Goal: Task Accomplishment & Management: Manage account settings

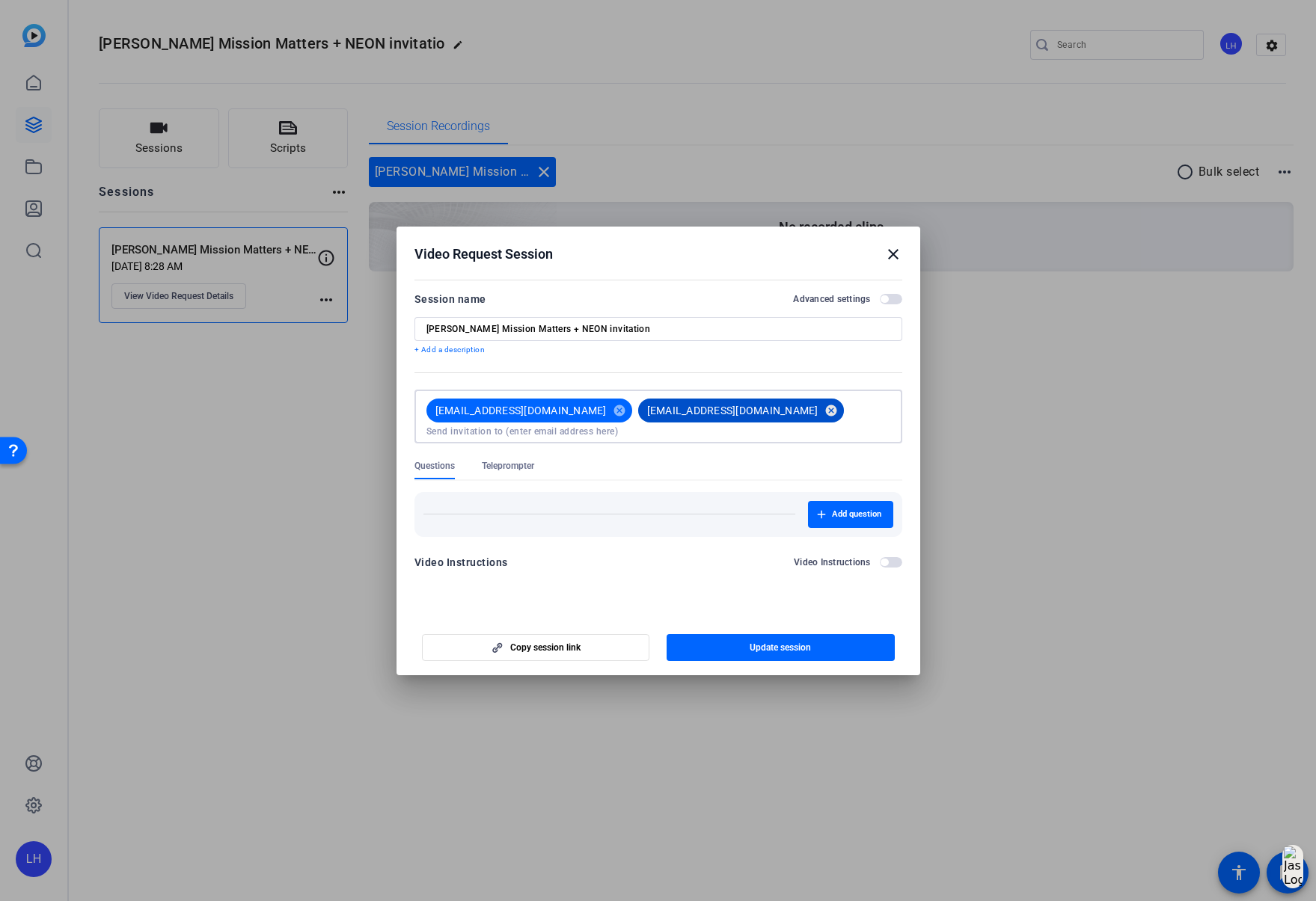
click at [819, 411] on mat-icon "cancel" at bounding box center [831, 411] width 25 height 14
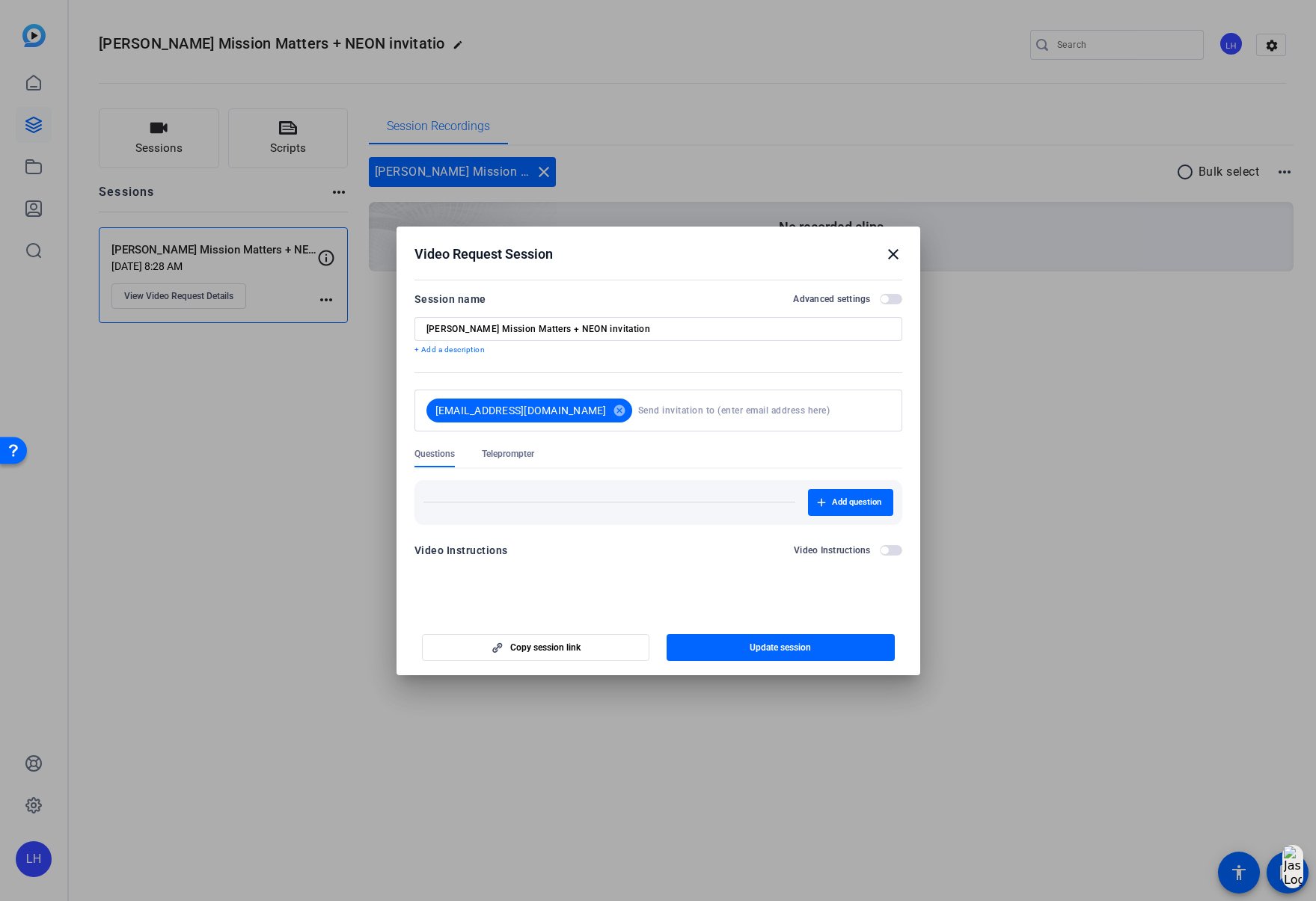
click at [702, 412] on input at bounding box center [761, 410] width 246 height 30
type input "m"
click at [894, 255] on mat-icon "close" at bounding box center [893, 254] width 18 height 18
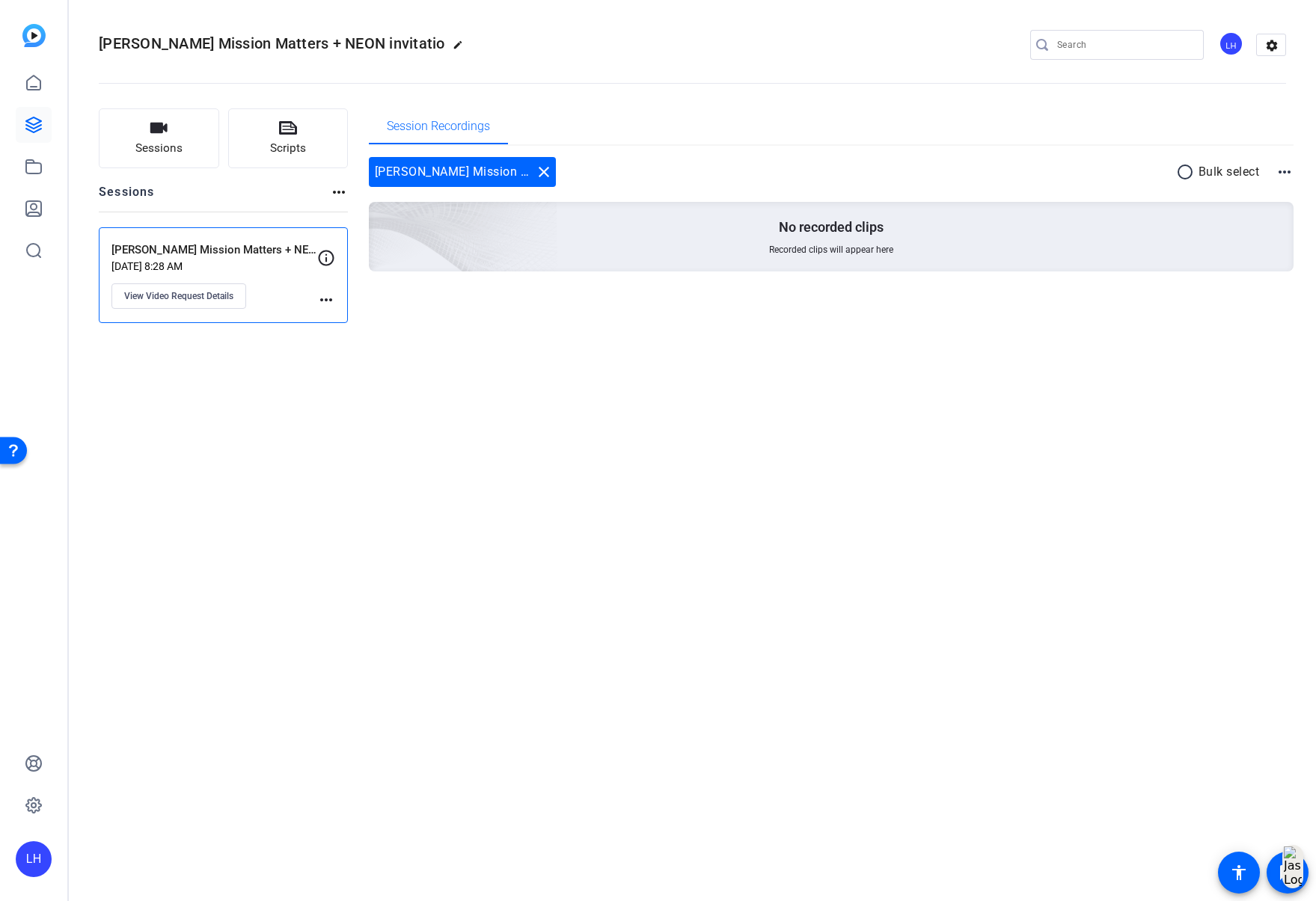
click at [321, 296] on mat-icon "more_horiz" at bounding box center [326, 299] width 18 height 18
click at [323, 298] on div at bounding box center [658, 450] width 1316 height 901
click at [339, 194] on mat-icon "more_horiz" at bounding box center [338, 192] width 18 height 18
click at [481, 404] on div at bounding box center [658, 450] width 1316 height 901
click at [542, 169] on mat-icon "close" at bounding box center [543, 171] width 18 height 18
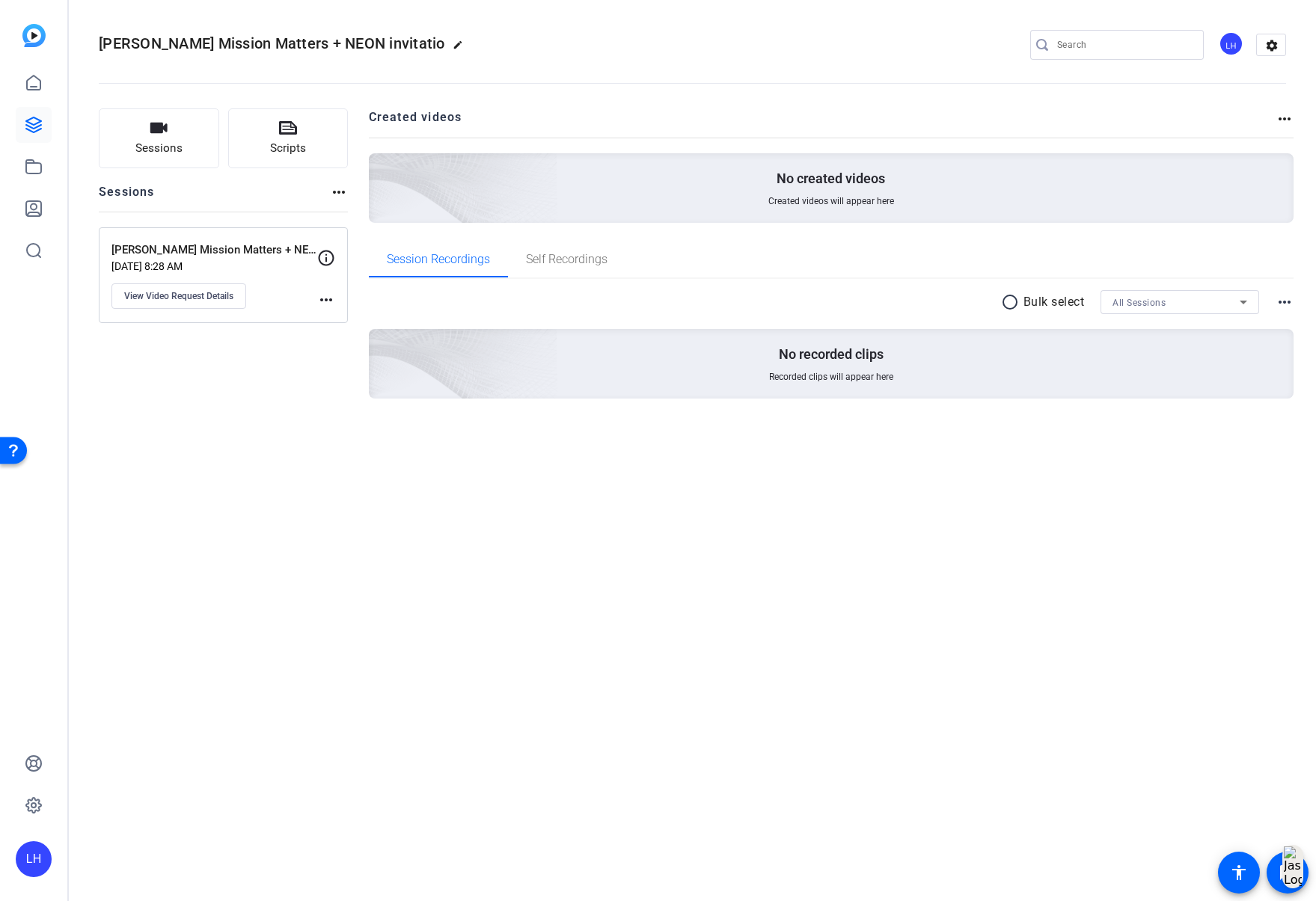
click at [327, 301] on mat-icon "more_horiz" at bounding box center [326, 299] width 18 height 18
click at [325, 370] on div at bounding box center [658, 450] width 1316 height 901
click at [330, 262] on icon at bounding box center [327, 258] width 16 height 16
click at [321, 303] on mat-icon "more_horiz" at bounding box center [326, 299] width 18 height 18
click at [344, 327] on span "Archive Session" at bounding box center [363, 321] width 68 height 18
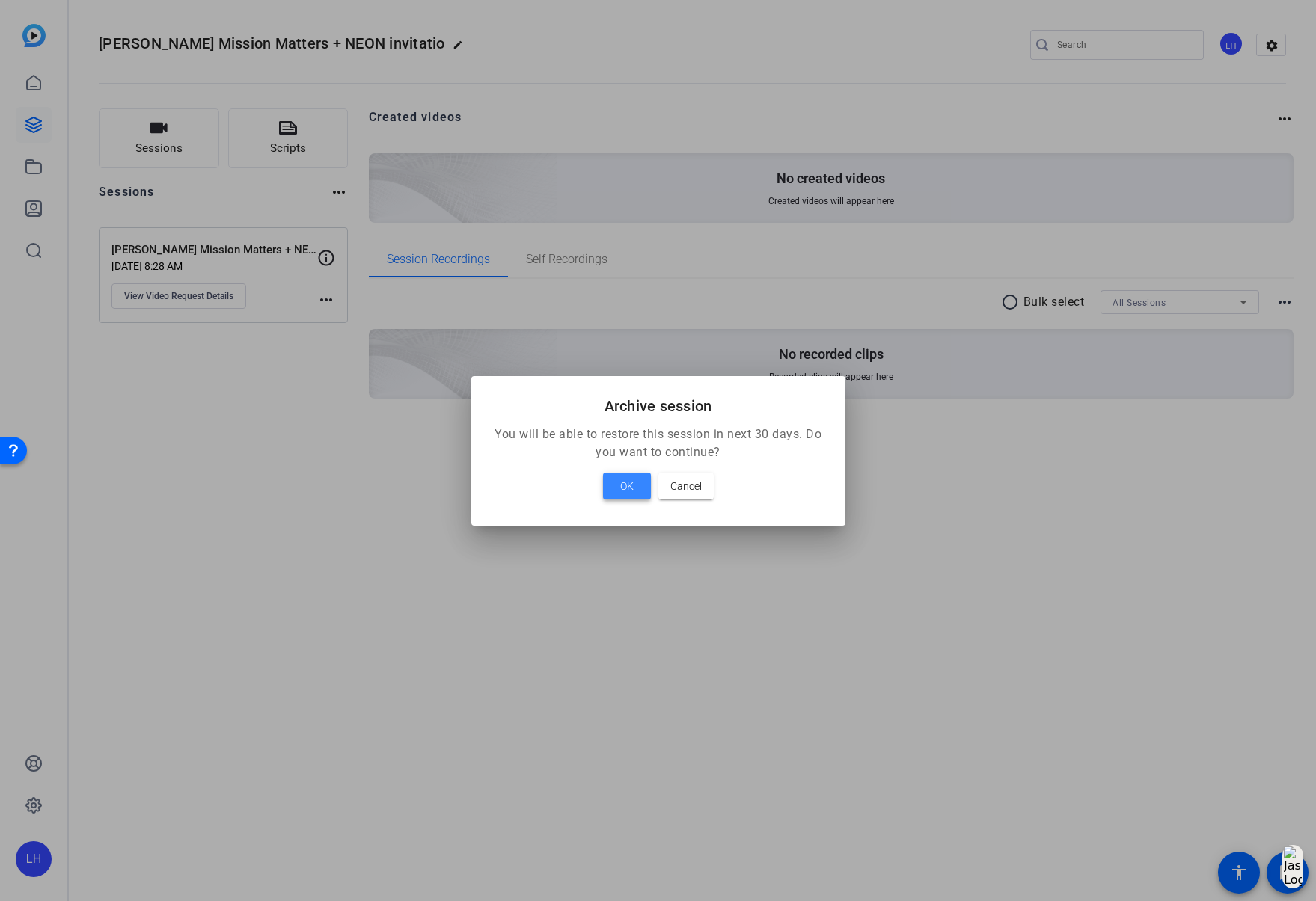
click at [641, 487] on span at bounding box center [627, 486] width 48 height 36
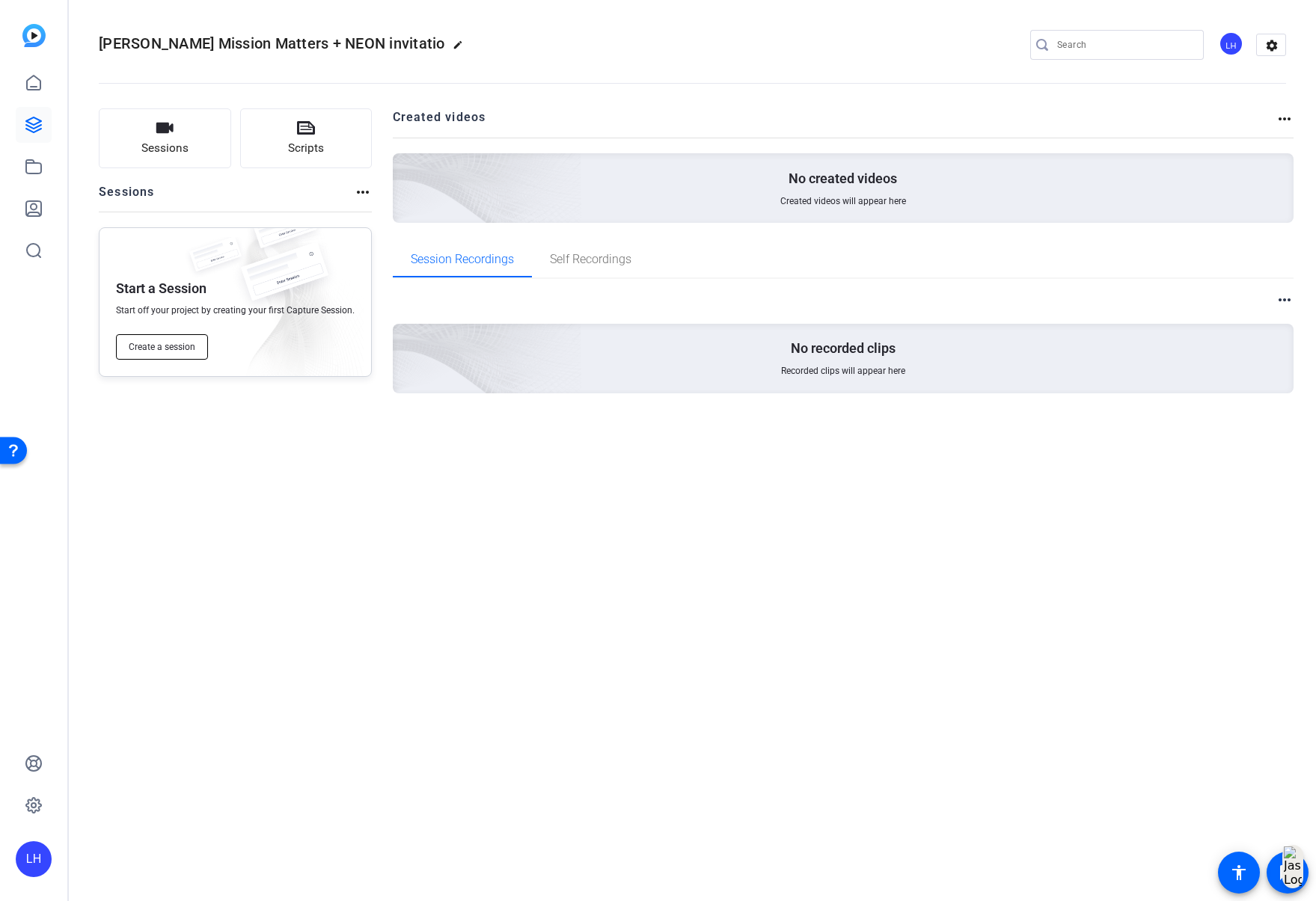
click at [157, 350] on span "Create a session" at bounding box center [161, 347] width 67 height 12
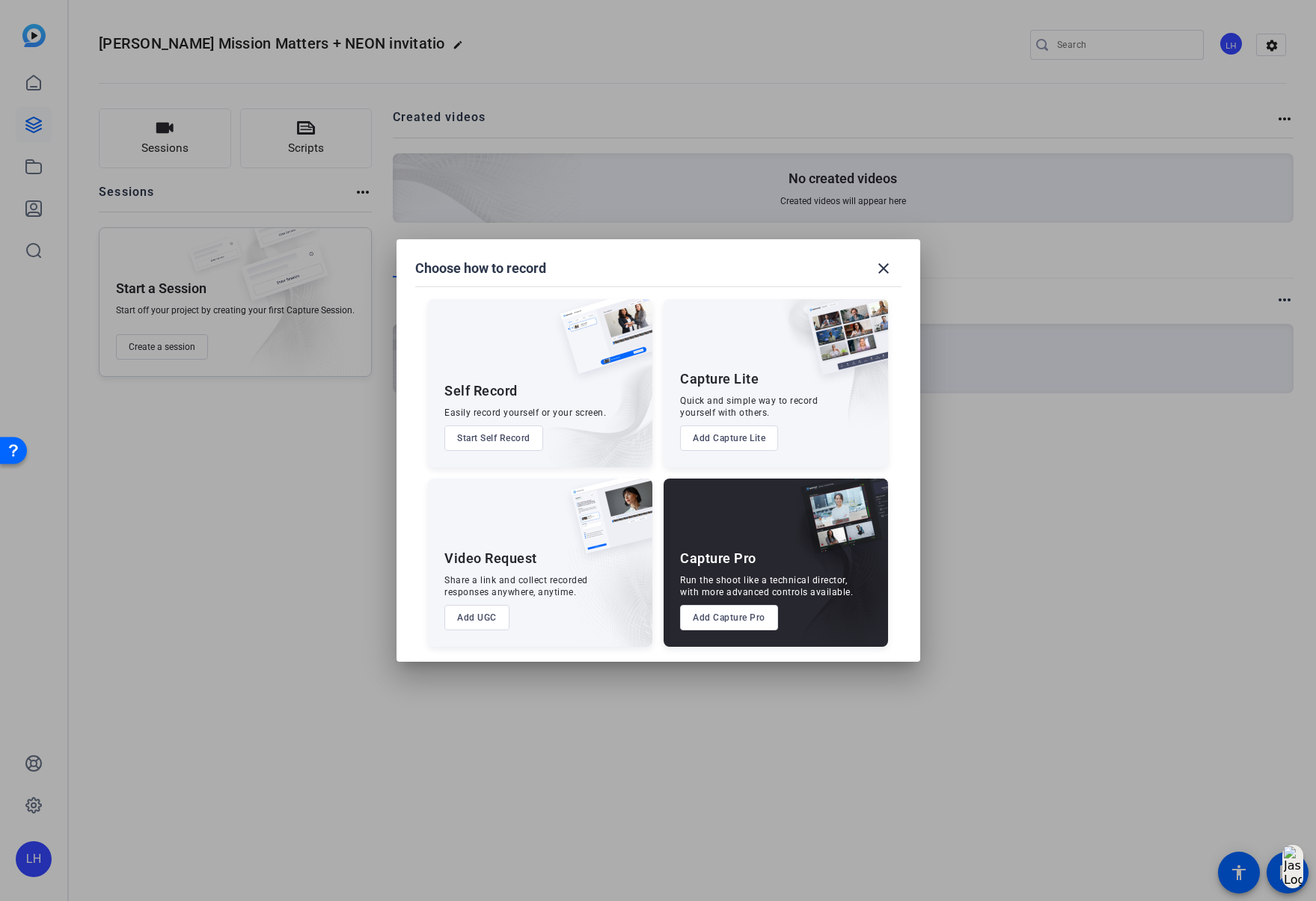
click at [761, 620] on button "Add Capture Pro" at bounding box center [729, 617] width 98 height 25
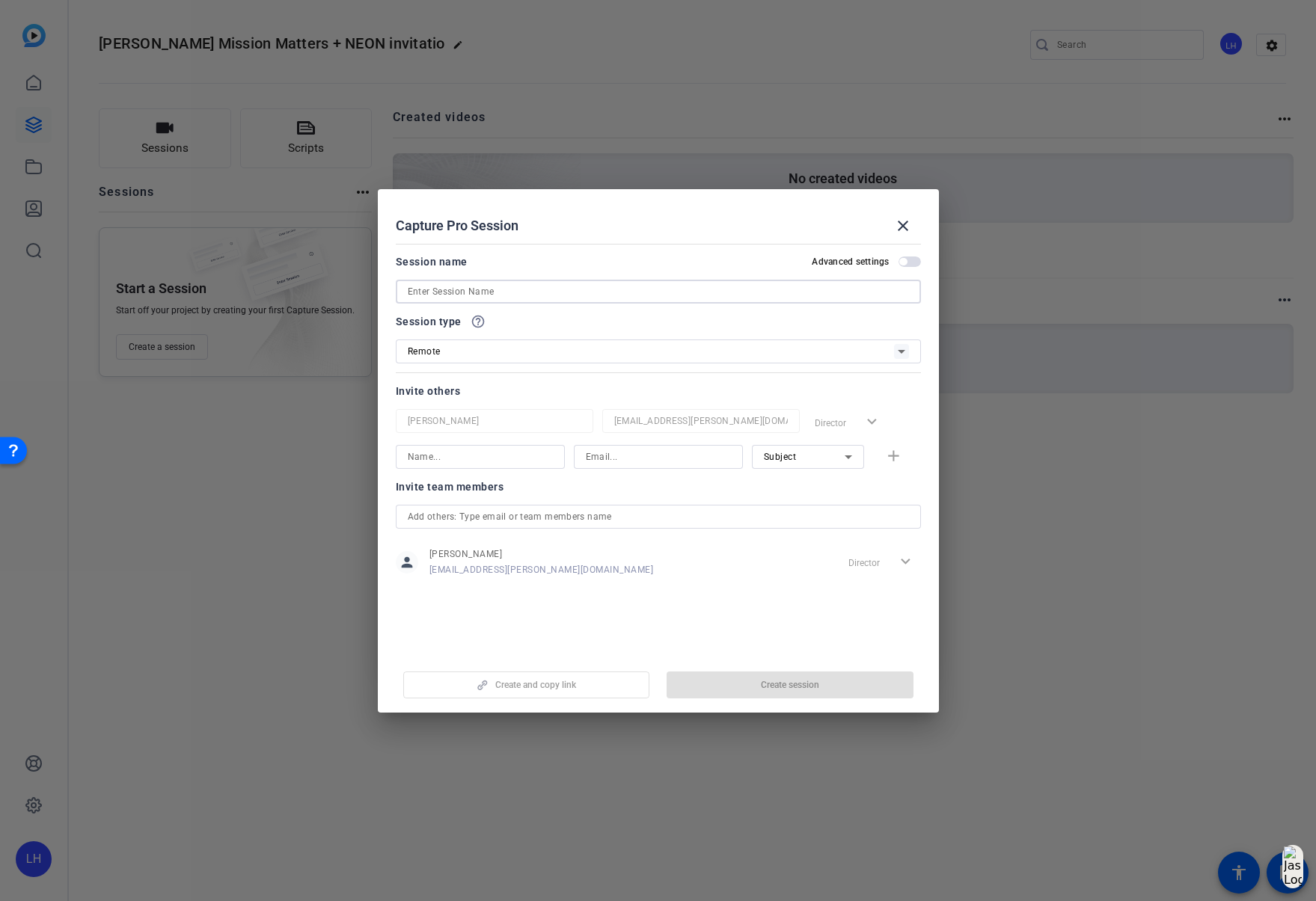
click at [492, 292] on input at bounding box center [658, 291] width 501 height 18
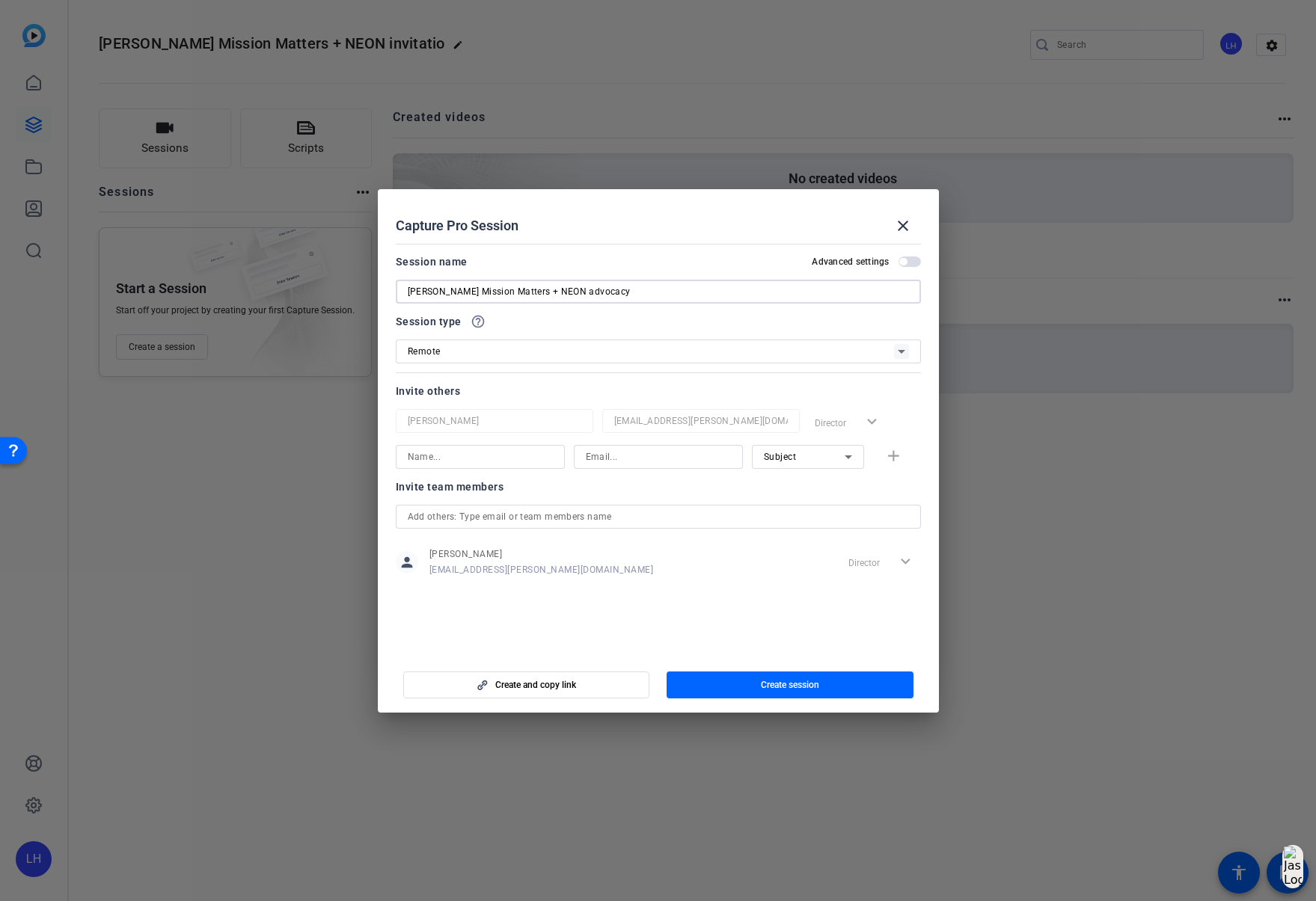
type input "[PERSON_NAME] Mission Matters + NEON advocacy"
click at [594, 353] on div "Remote" at bounding box center [651, 351] width 487 height 18
click at [594, 353] on div at bounding box center [658, 450] width 1316 height 901
click at [477, 456] on input at bounding box center [480, 457] width 145 height 18
type input "Marcela Kirberger"
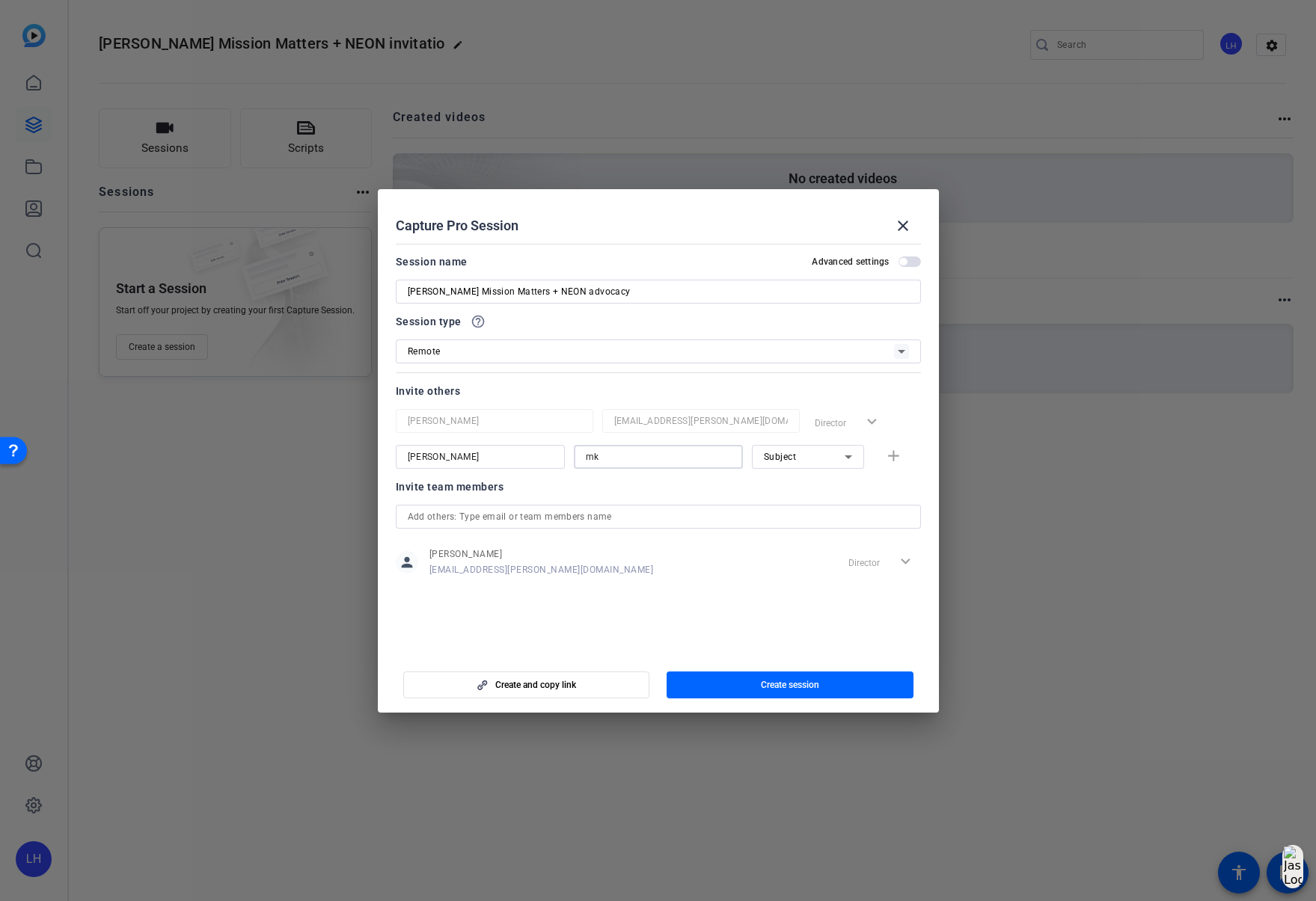
type input "mkirberger@solventum.com"
click at [816, 457] on div "Subject" at bounding box center [804, 457] width 81 height 18
click at [816, 457] on div at bounding box center [658, 450] width 1316 height 901
click at [897, 459] on mat-icon "add" at bounding box center [894, 457] width 18 height 18
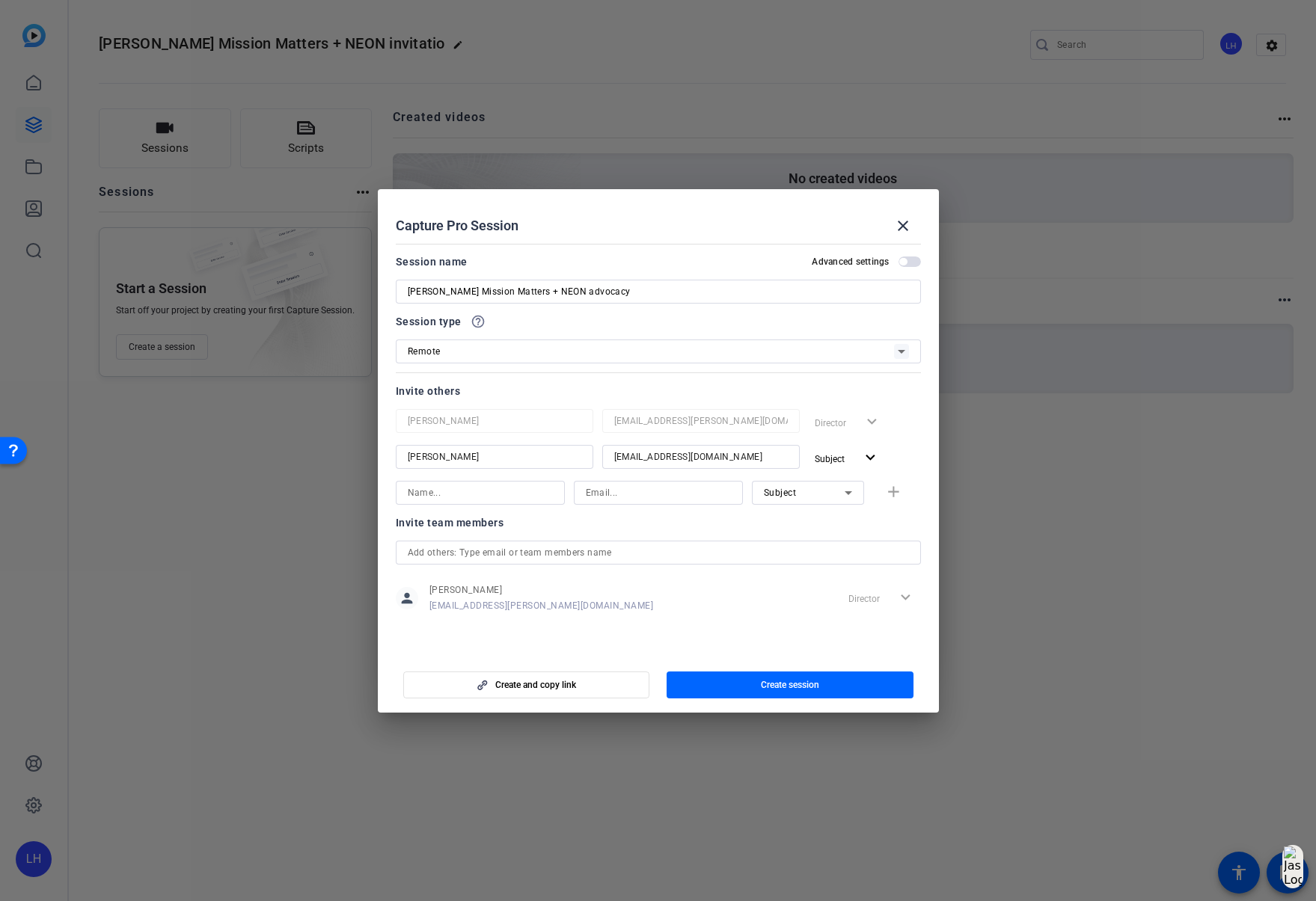
click at [428, 492] on input at bounding box center [480, 493] width 145 height 18
type input "Madison Fulin"
type input "mfulin@solventum.com"
click at [816, 496] on div "Subject" at bounding box center [804, 493] width 81 height 18
click at [808, 522] on span "Collaborator" at bounding box center [790, 522] width 54 height 18
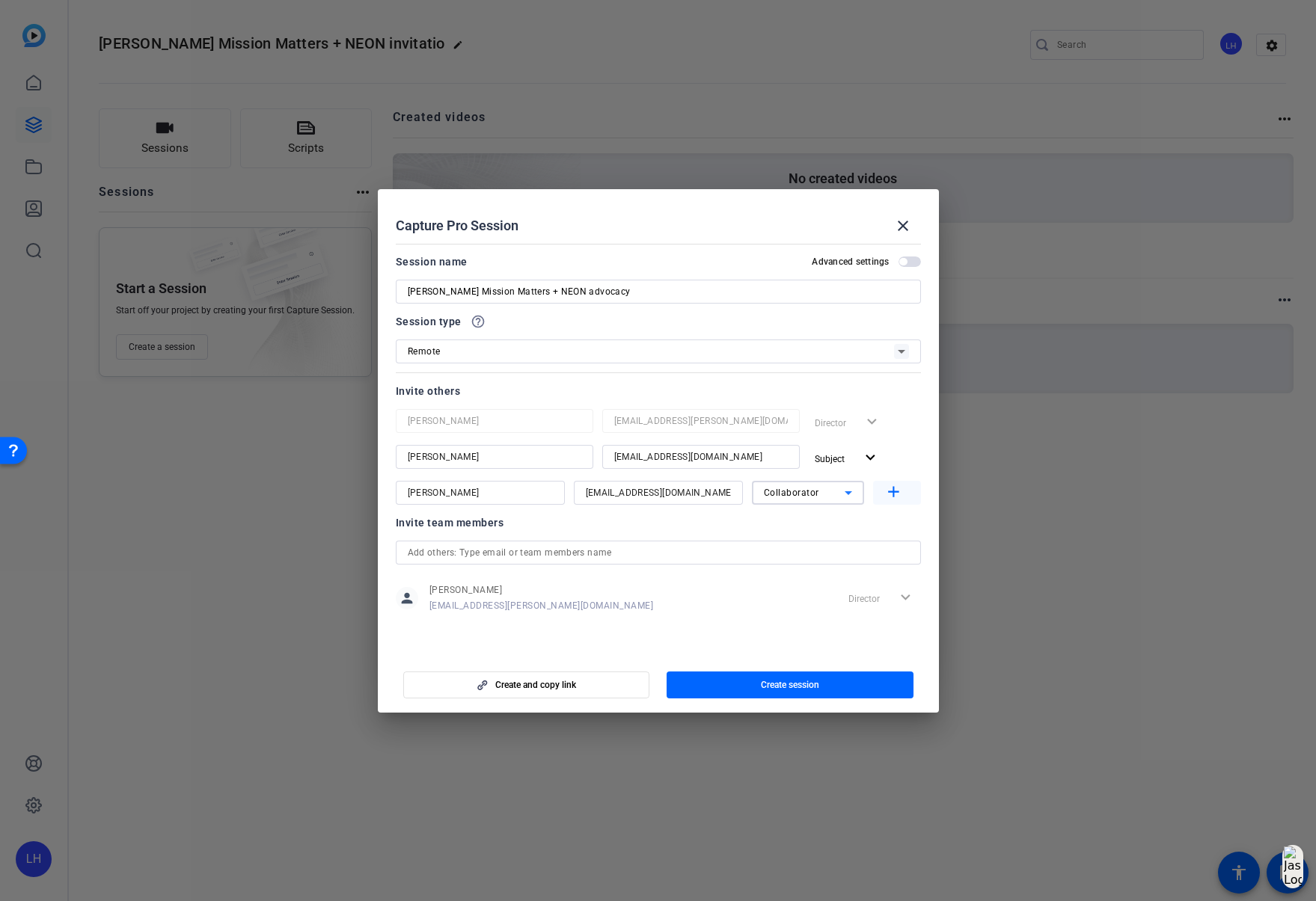
click at [894, 494] on mat-icon "add" at bounding box center [894, 493] width 18 height 18
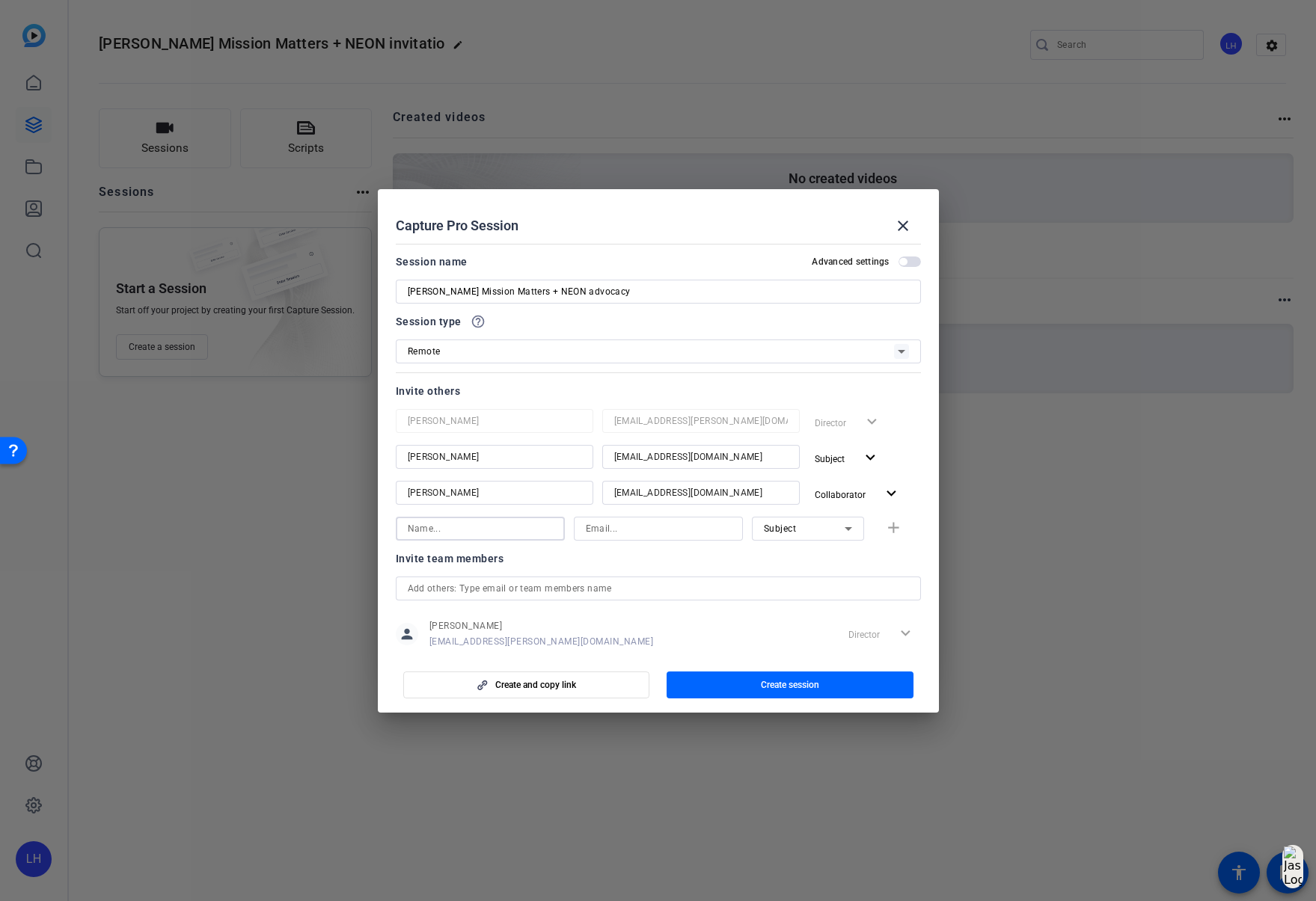
click at [450, 522] on input at bounding box center [480, 529] width 145 height 18
click at [753, 688] on span "button" at bounding box center [790, 685] width 247 height 36
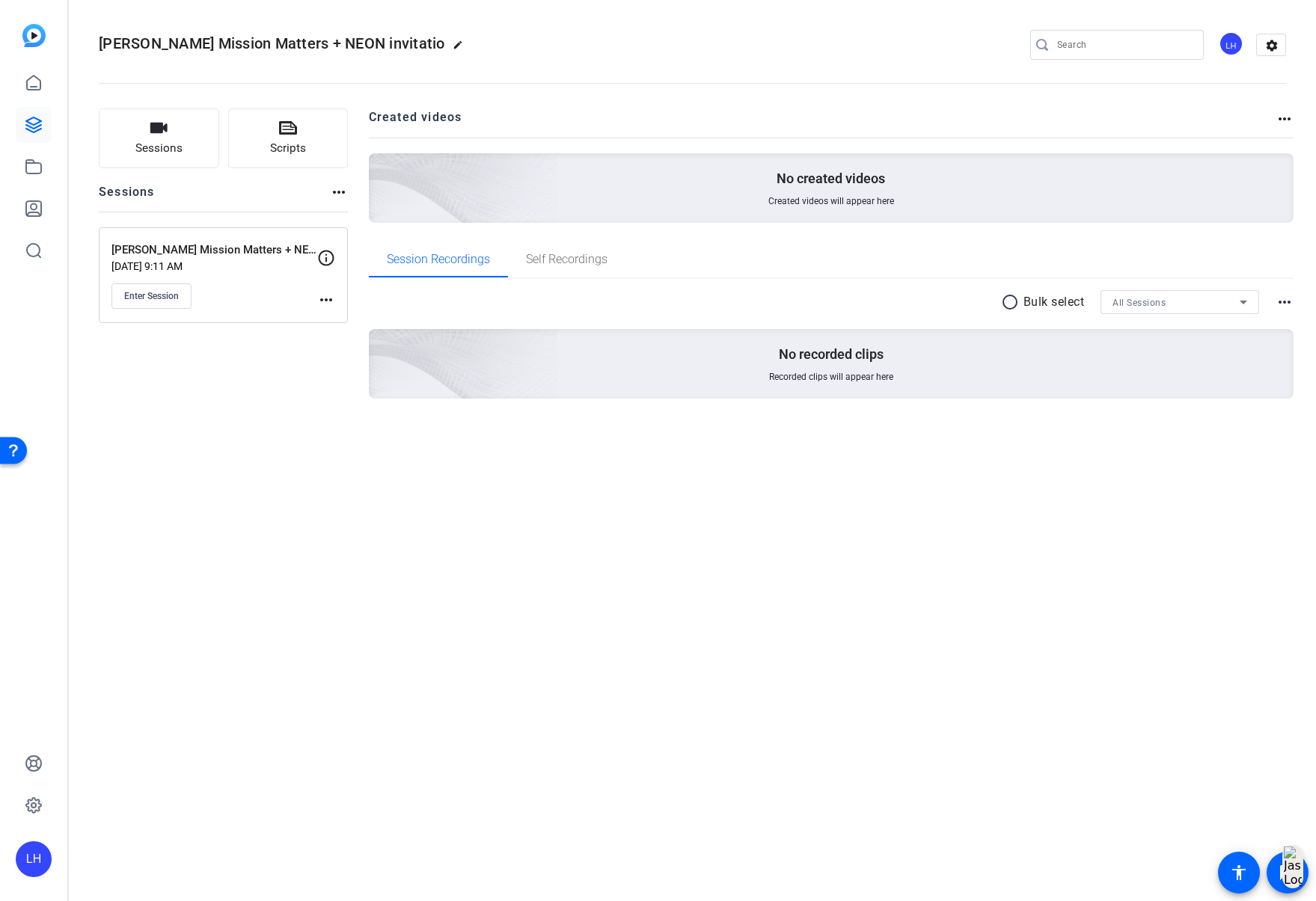
click at [266, 398] on div "Sessions Scripts Sessions more_horiz Marcela Mission Matters + NEON advocacy Se…" at bounding box center [223, 278] width 249 height 338
click at [155, 294] on span "Enter Session" at bounding box center [151, 296] width 54 height 12
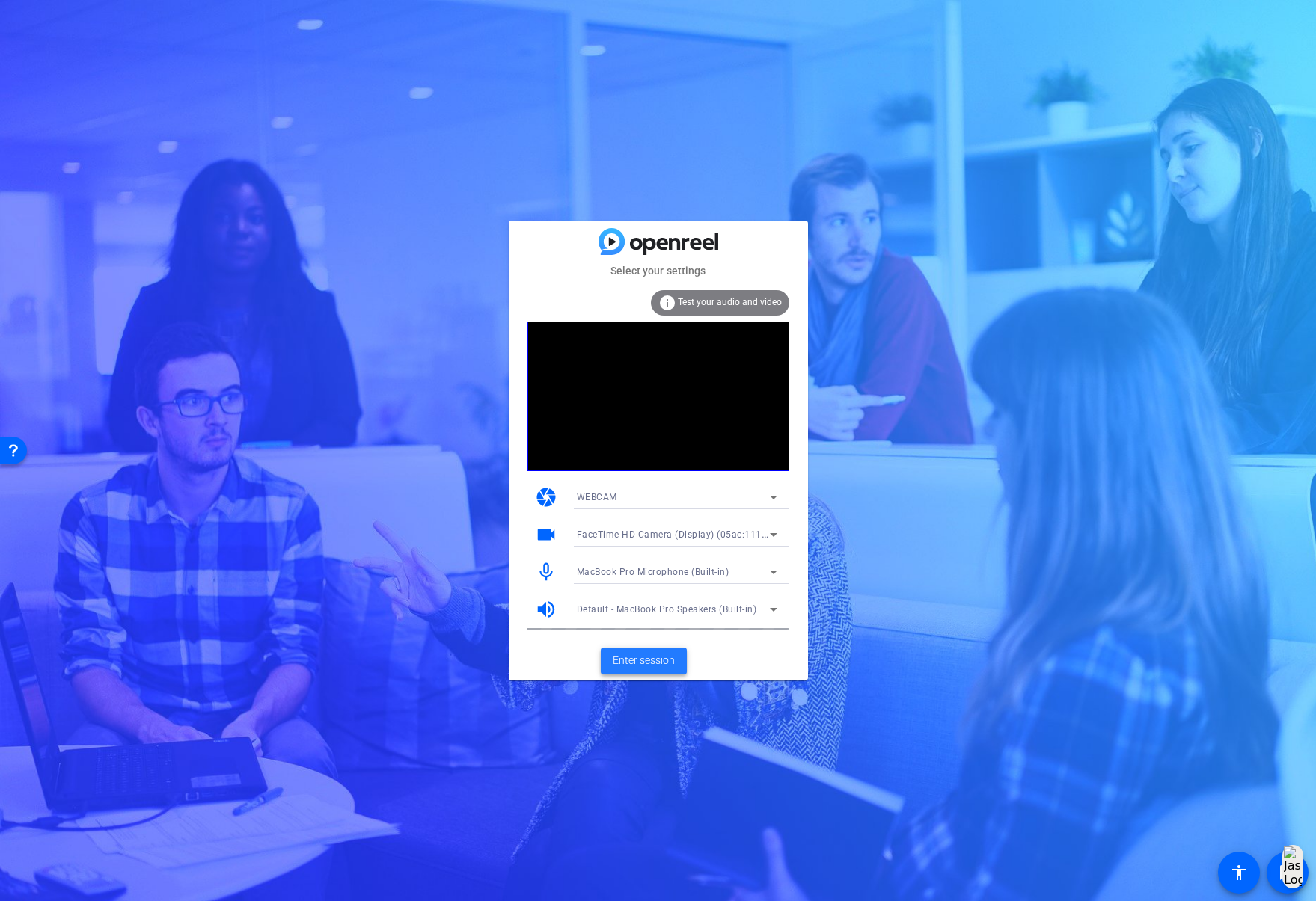
click at [645, 665] on span "Enter session" at bounding box center [643, 661] width 62 height 16
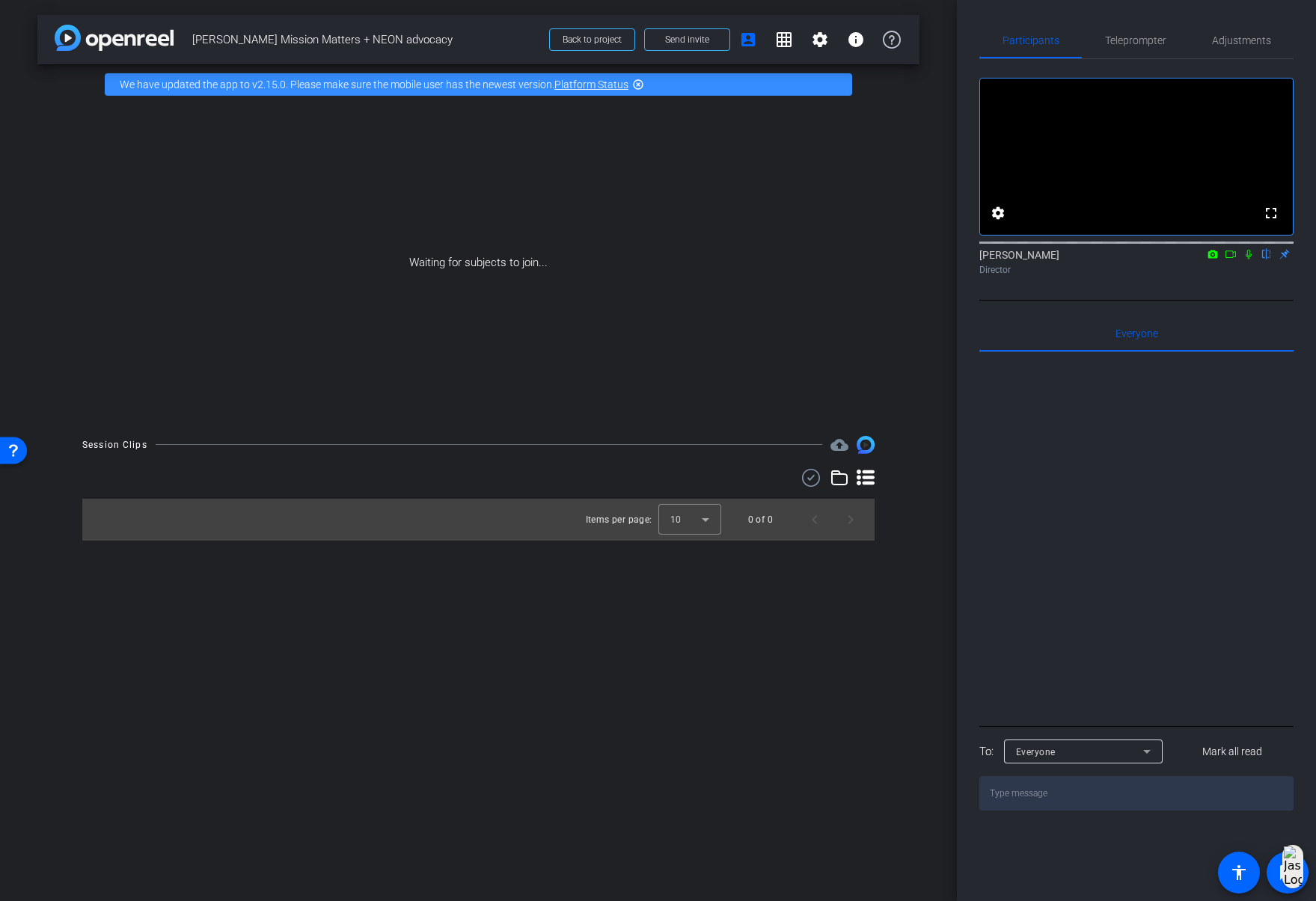
click at [637, 84] on mat-icon "highlight_off" at bounding box center [638, 85] width 12 height 12
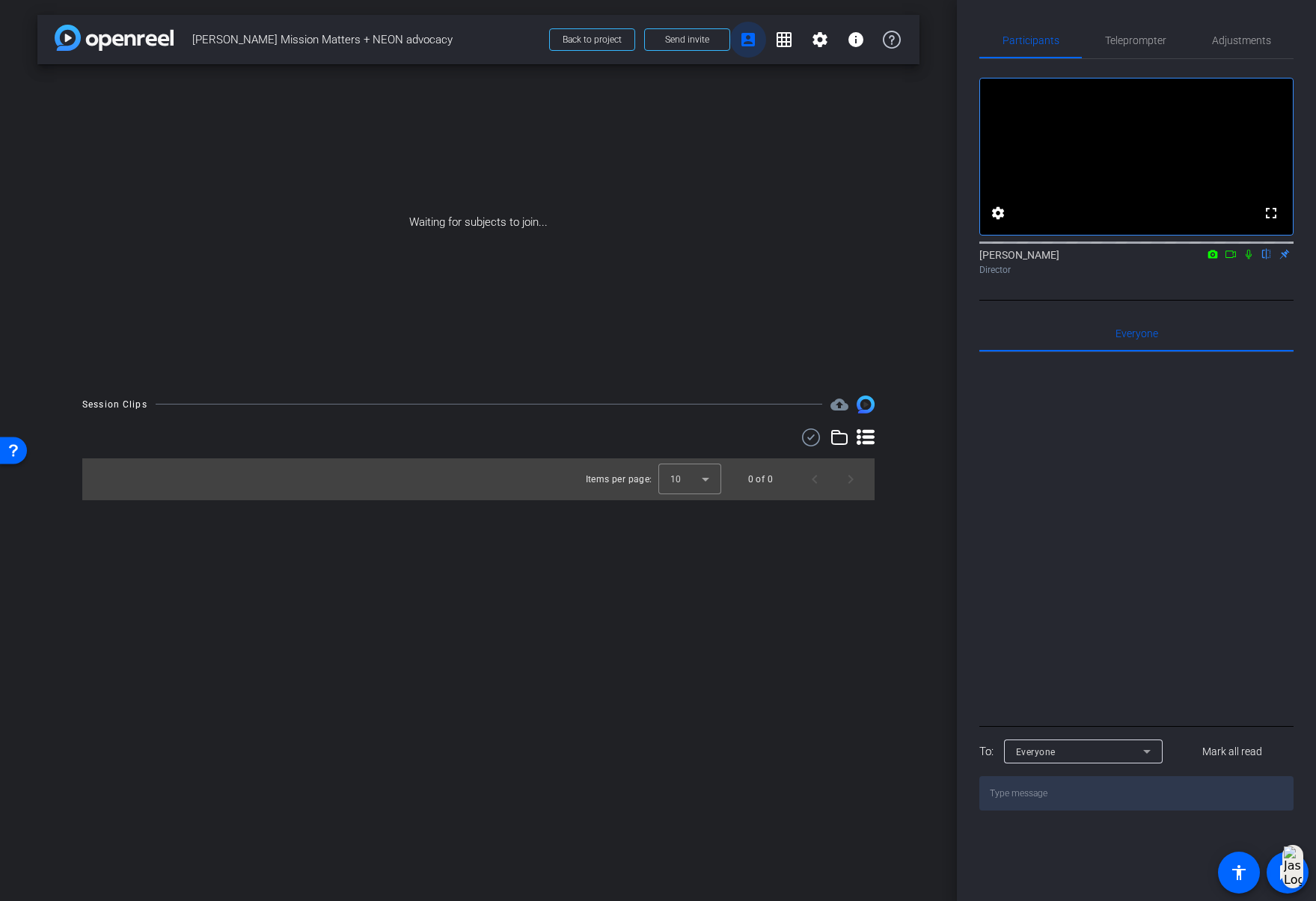
click at [755, 42] on mat-icon "account_box" at bounding box center [748, 39] width 18 height 18
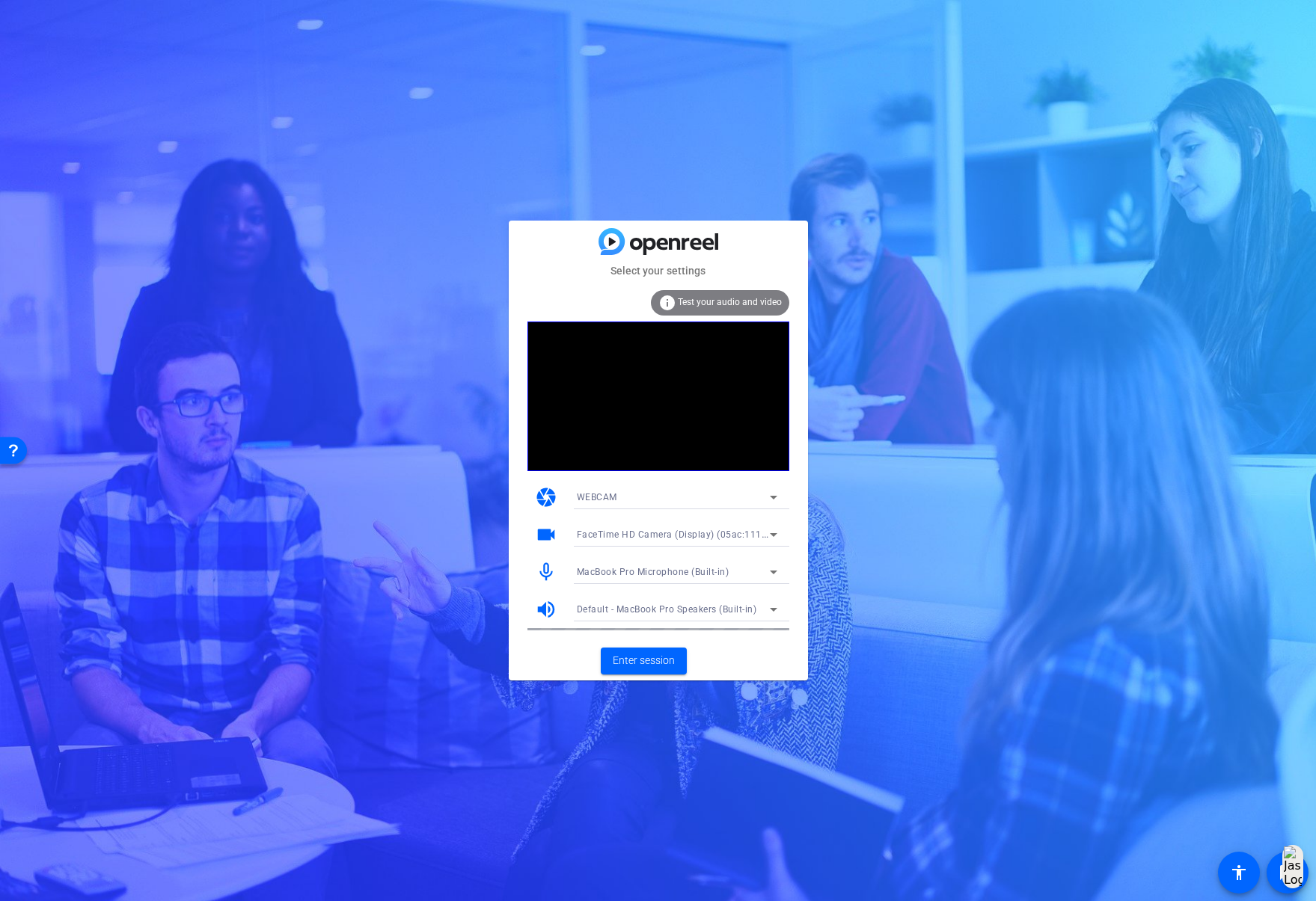
click at [902, 602] on div "Select your settings info Test your audio and video camera WEBCAM videocam Face…" at bounding box center [658, 450] width 1316 height 901
click at [659, 663] on span "Enter session" at bounding box center [643, 661] width 62 height 16
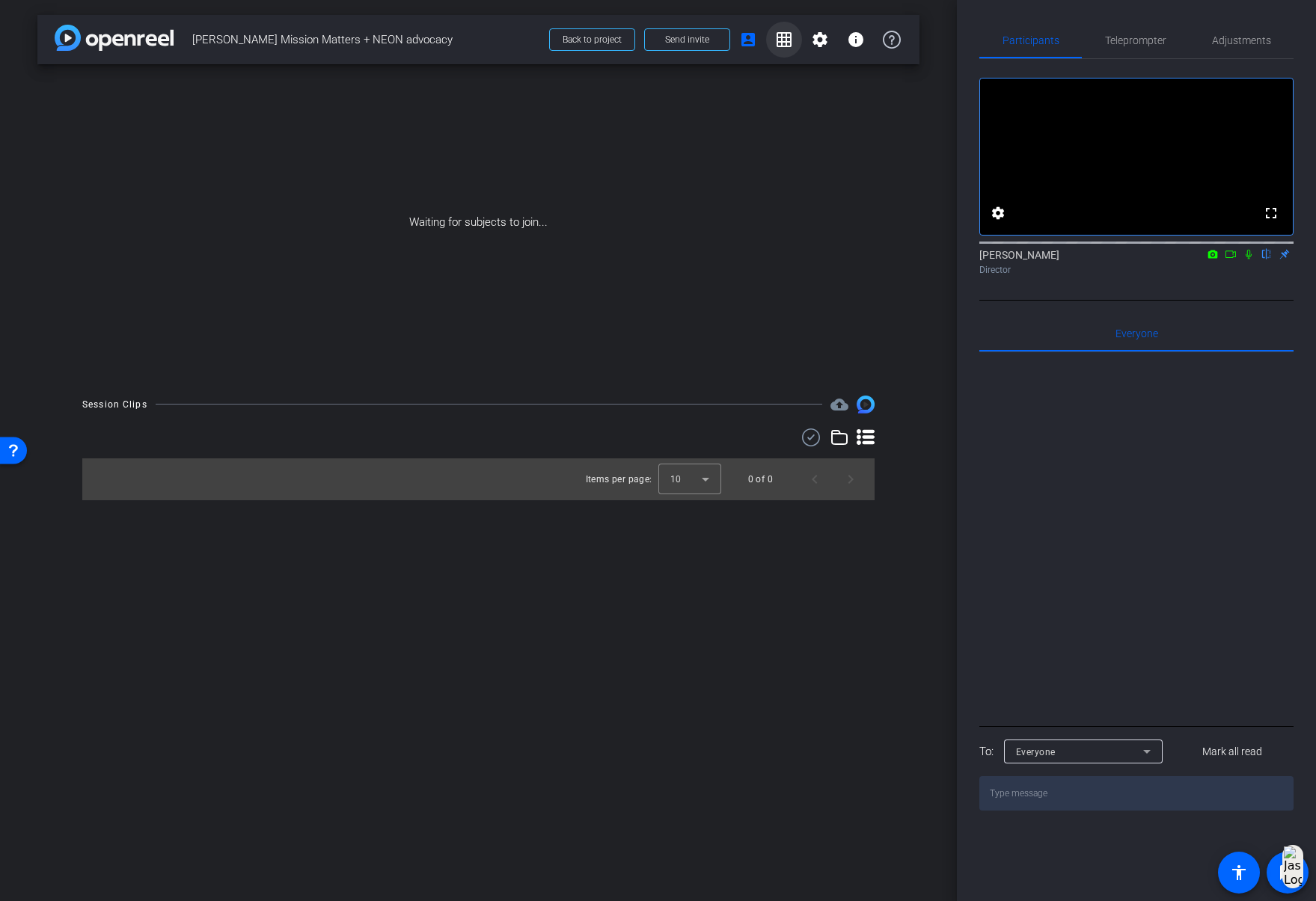
click at [780, 40] on mat-icon "grid_on" at bounding box center [783, 39] width 18 height 18
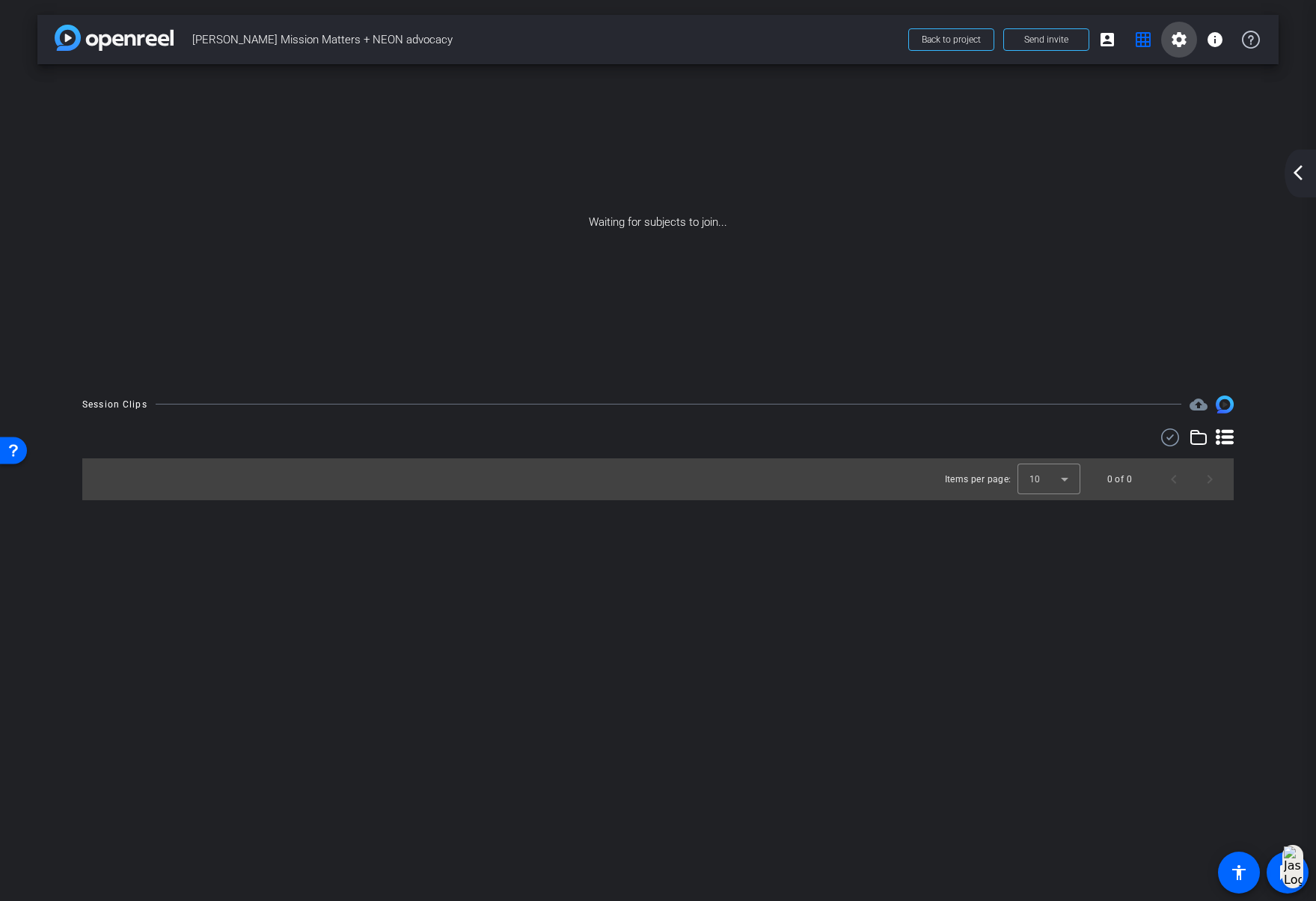
click at [1184, 38] on mat-icon "settings" at bounding box center [1178, 39] width 18 height 18
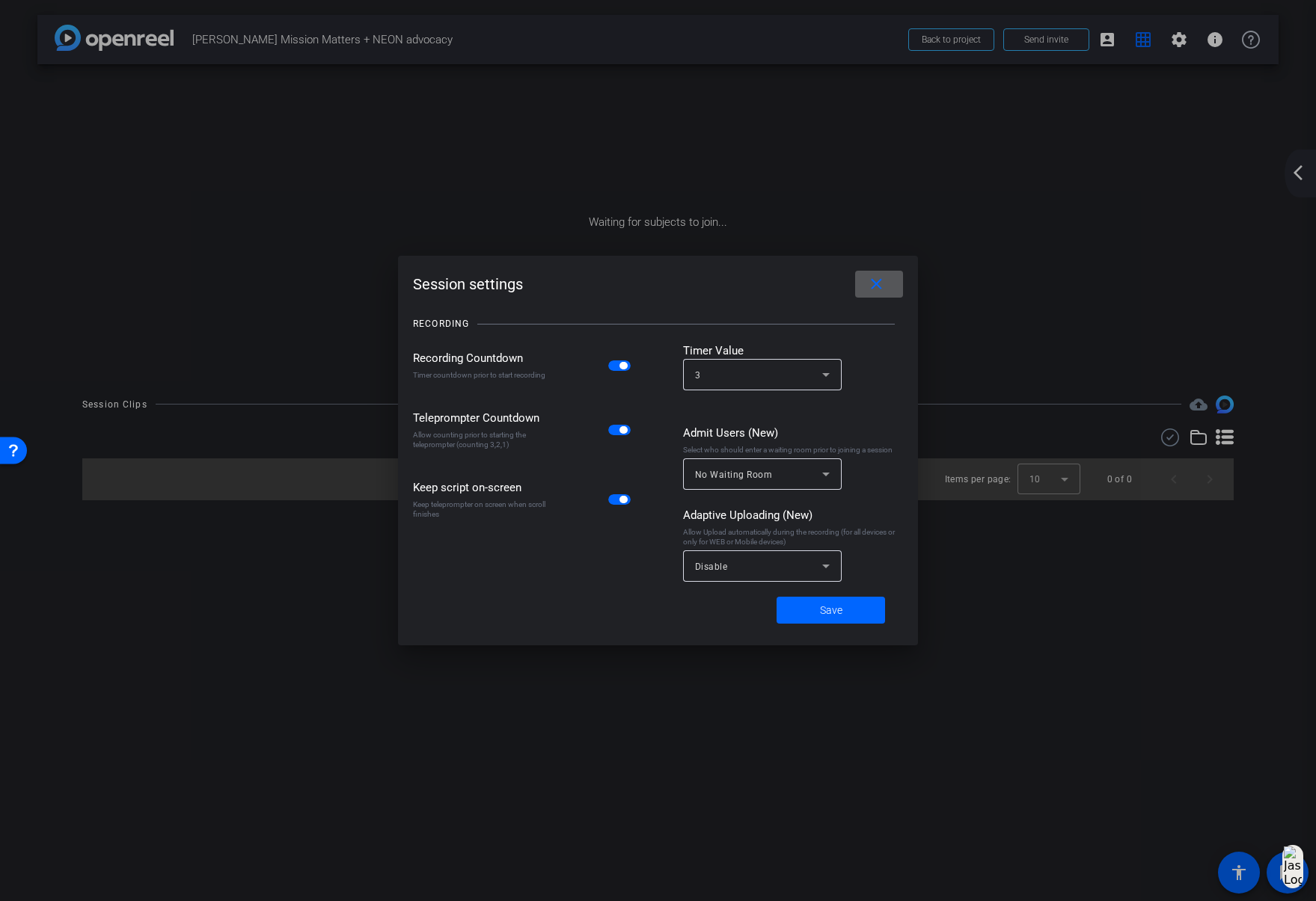
drag, startPoint x: 1055, startPoint y: 190, endPoint x: 1080, endPoint y: 181, distance: 26.6
click at [1056, 190] on div at bounding box center [658, 450] width 1316 height 901
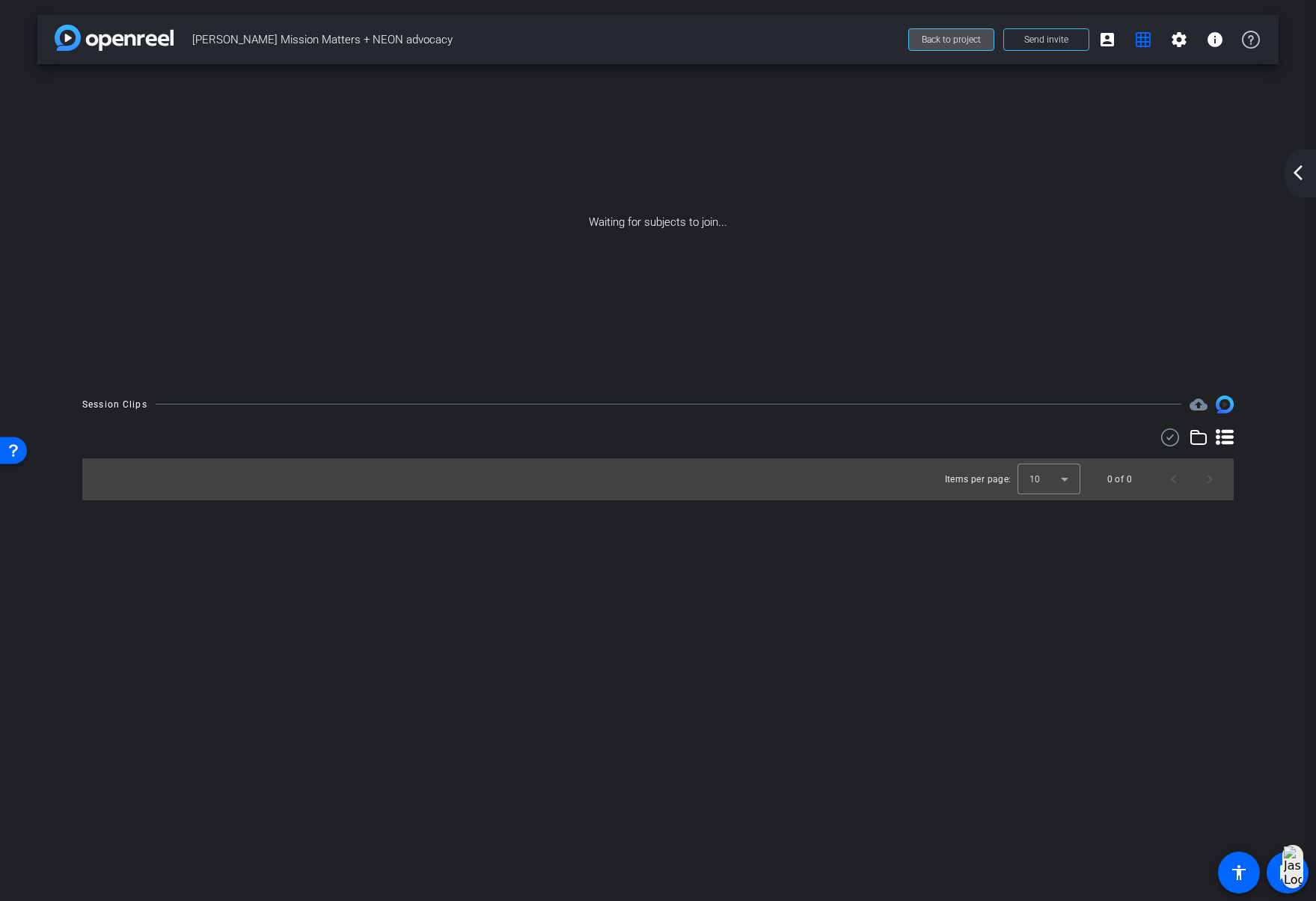
click at [967, 40] on span "Back to project" at bounding box center [951, 40] width 59 height 11
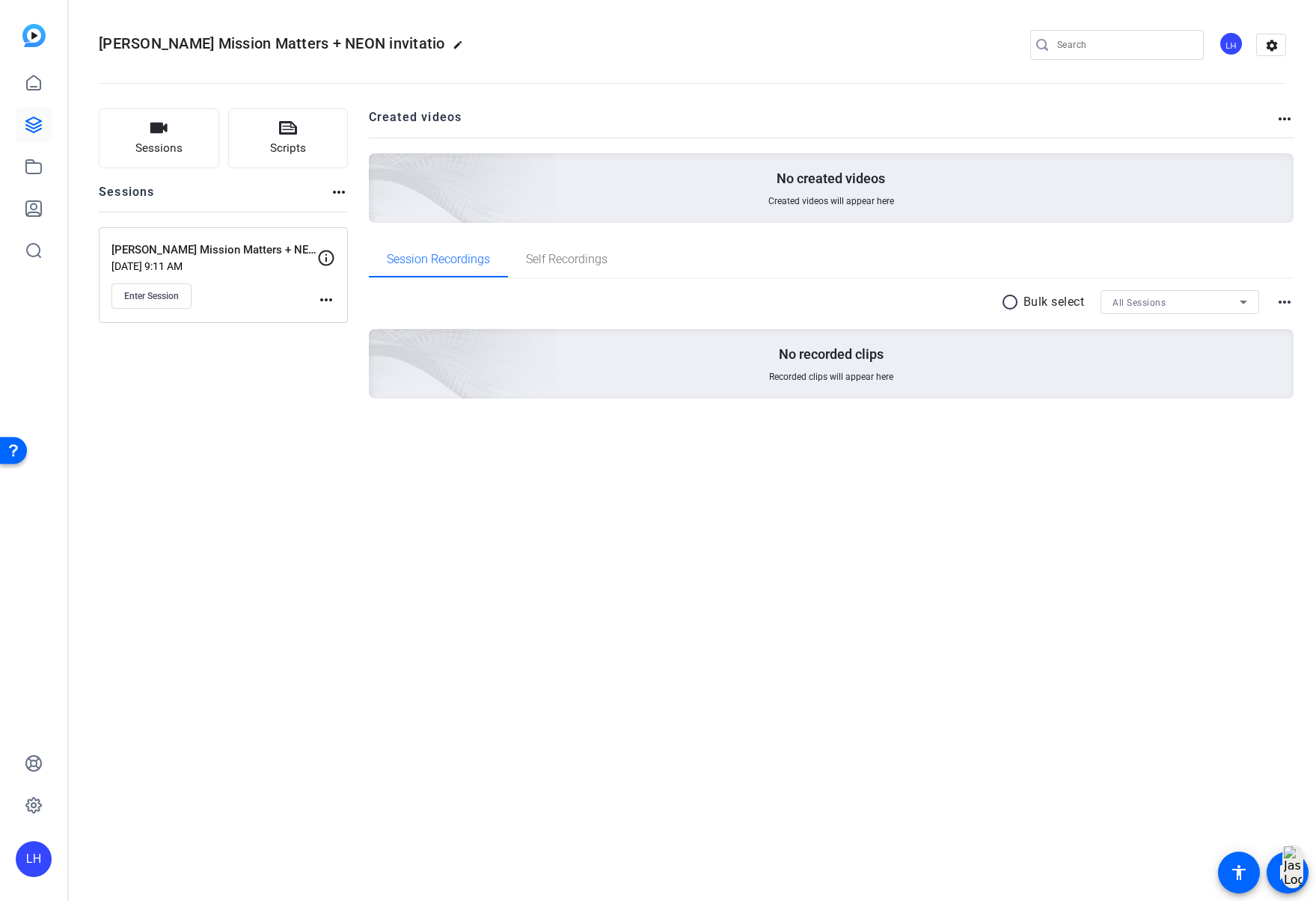
click at [320, 299] on mat-icon "more_horiz" at bounding box center [326, 299] width 18 height 18
click at [332, 320] on span "Edit Session" at bounding box center [363, 321] width 68 height 18
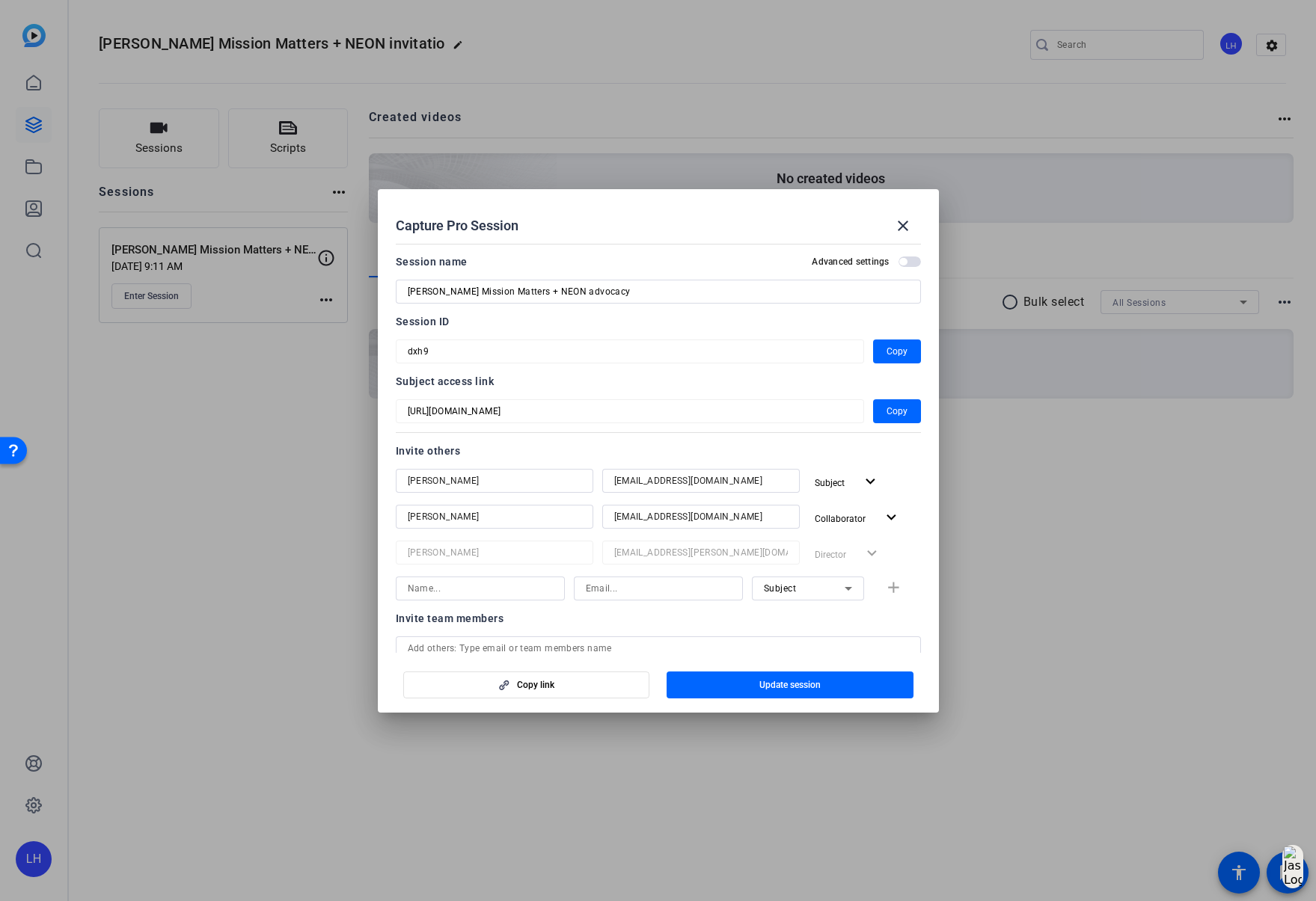
click at [507, 509] on input "Madison Fulin" at bounding box center [494, 516] width 174 height 18
click at [528, 585] on input at bounding box center [480, 588] width 145 height 18
type input "[PERSON_NAME]"
type input "fnath@solventum.com"
click at [779, 581] on div "Subject" at bounding box center [804, 588] width 81 height 18
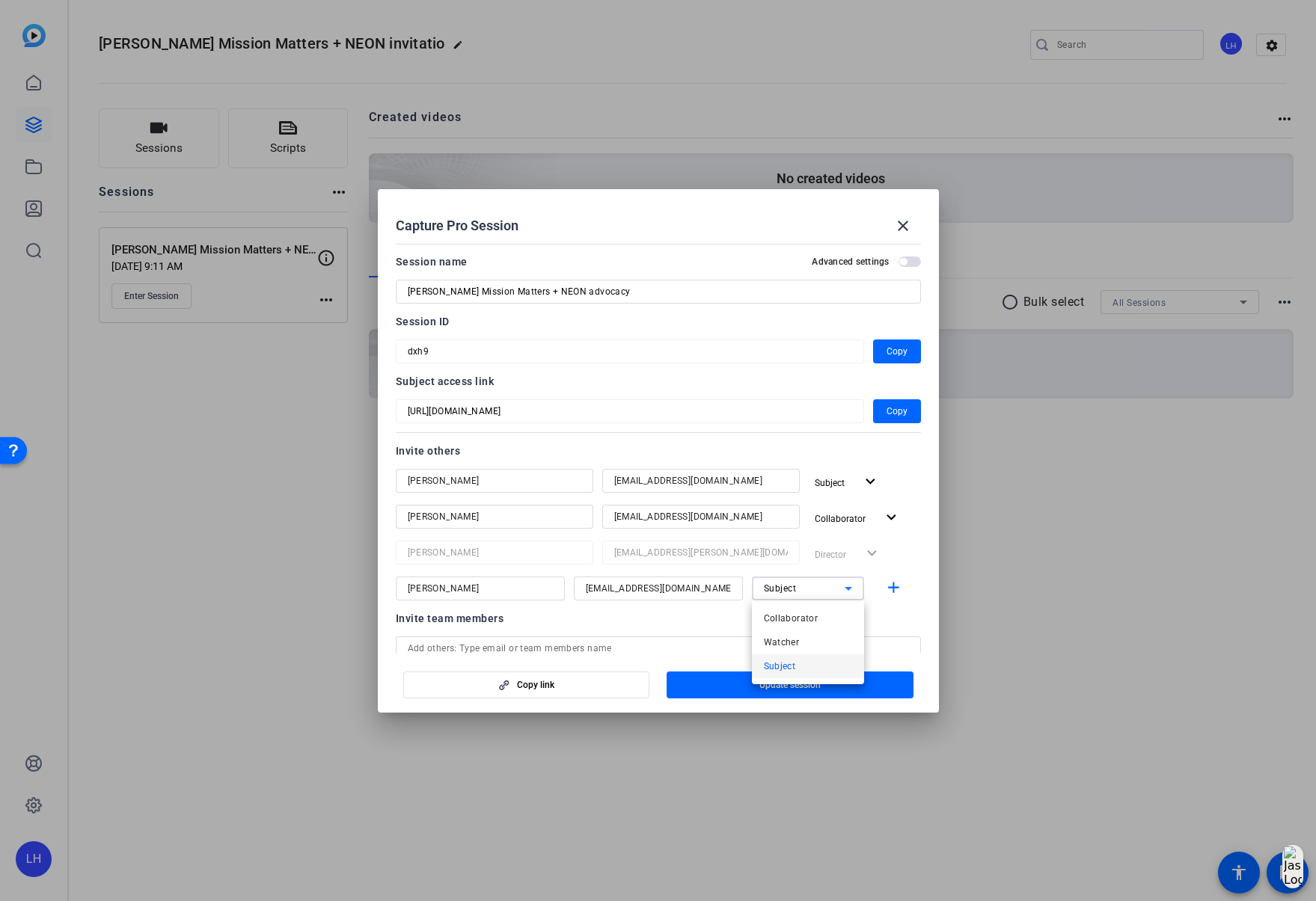
drag, startPoint x: 809, startPoint y: 556, endPoint x: 822, endPoint y: 577, distance: 24.7
click at [809, 556] on div at bounding box center [658, 450] width 1316 height 901
click at [809, 590] on div "Subject" at bounding box center [804, 588] width 81 height 18
click at [809, 590] on div at bounding box center [658, 450] width 1316 height 901
click at [809, 590] on div "Subject" at bounding box center [804, 588] width 81 height 18
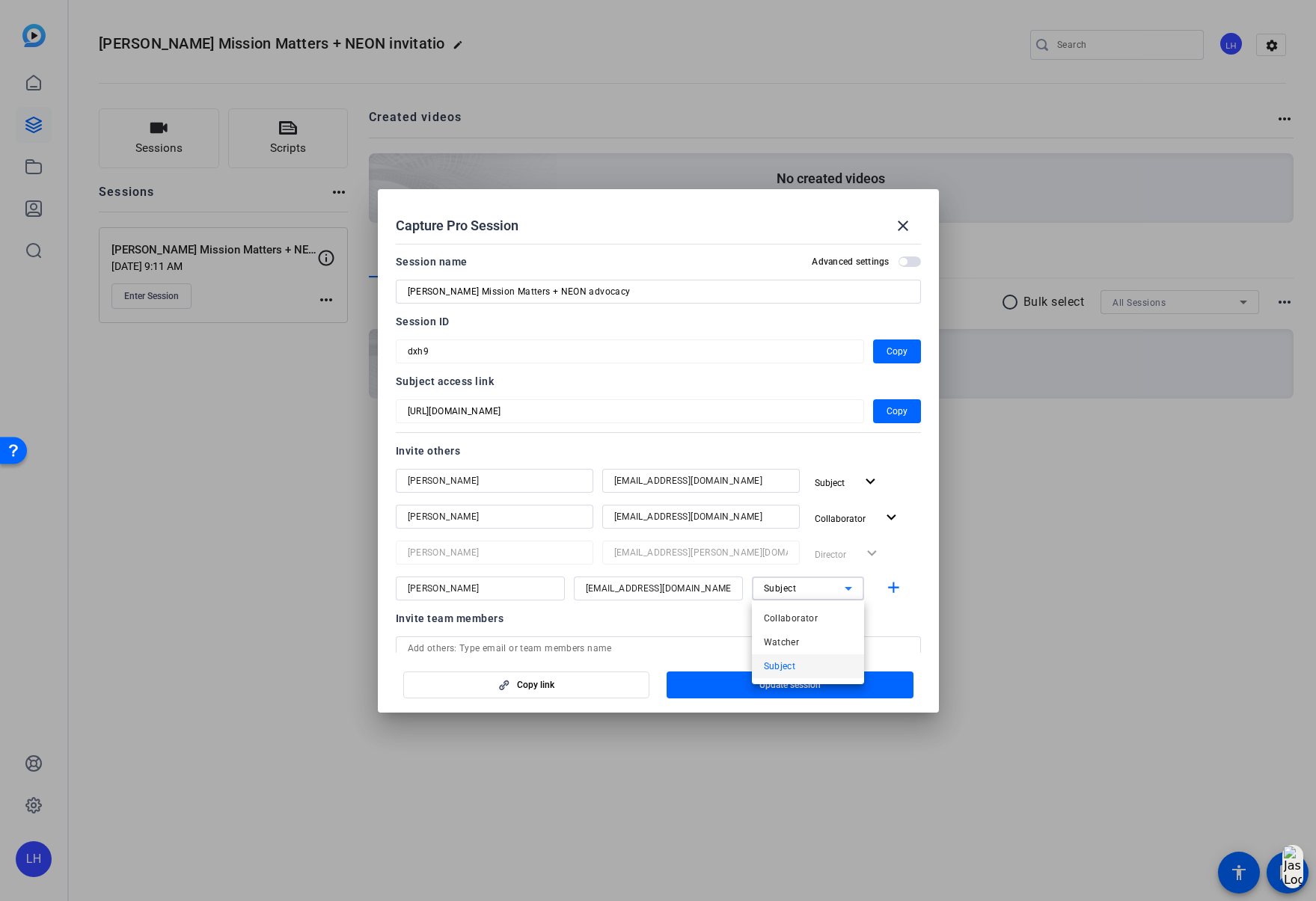
click at [917, 556] on div at bounding box center [658, 450] width 1316 height 901
click at [513, 583] on input "[PERSON_NAME]" at bounding box center [480, 588] width 145 height 18
click at [602, 592] on input "fnath@solventum.com" at bounding box center [659, 588] width 145 height 18
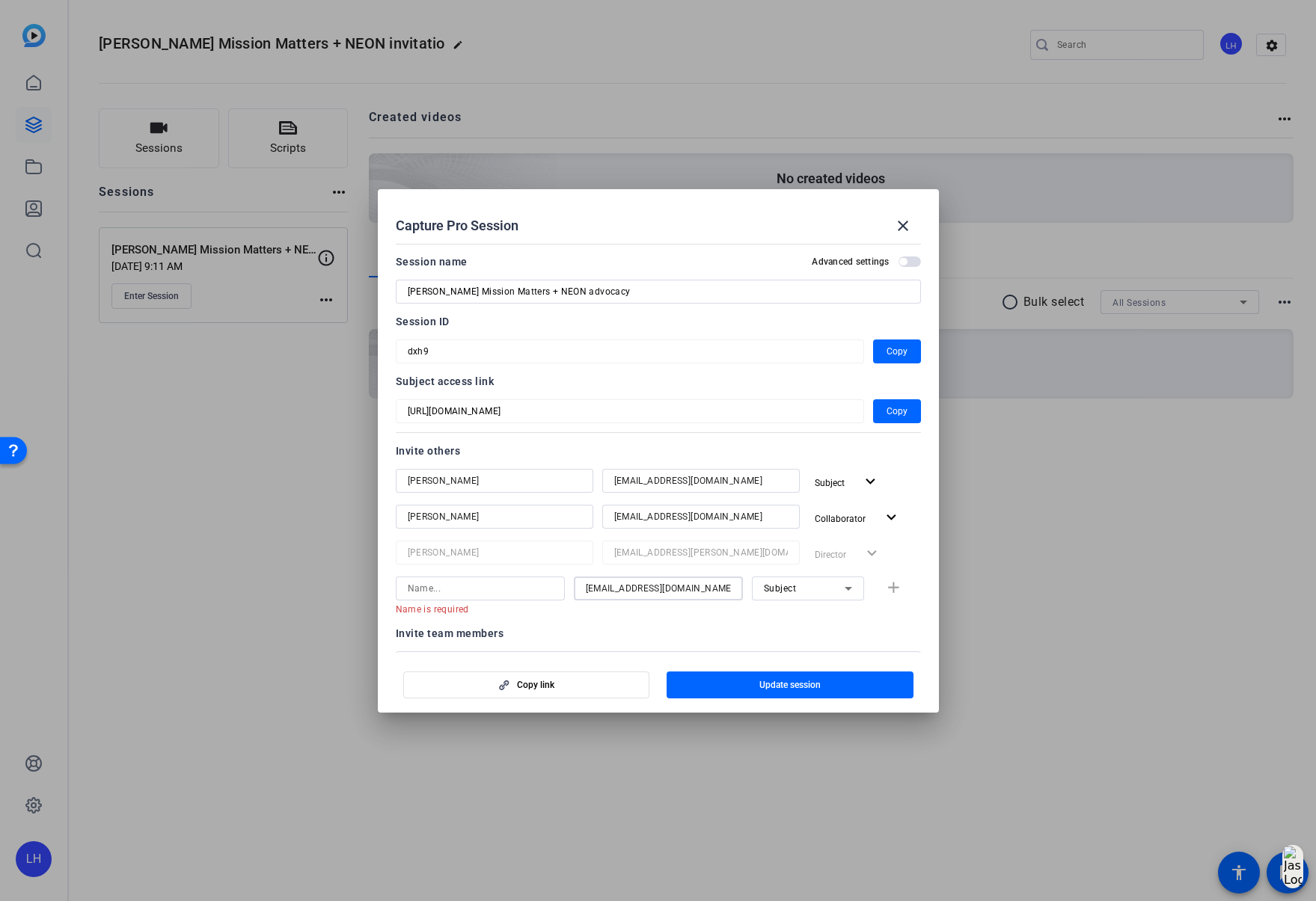
click at [602, 592] on input "fnath@solventum.com" at bounding box center [659, 588] width 145 height 18
click at [602, 592] on div "fnath@solventum.com" at bounding box center [659, 587] width 145 height 24
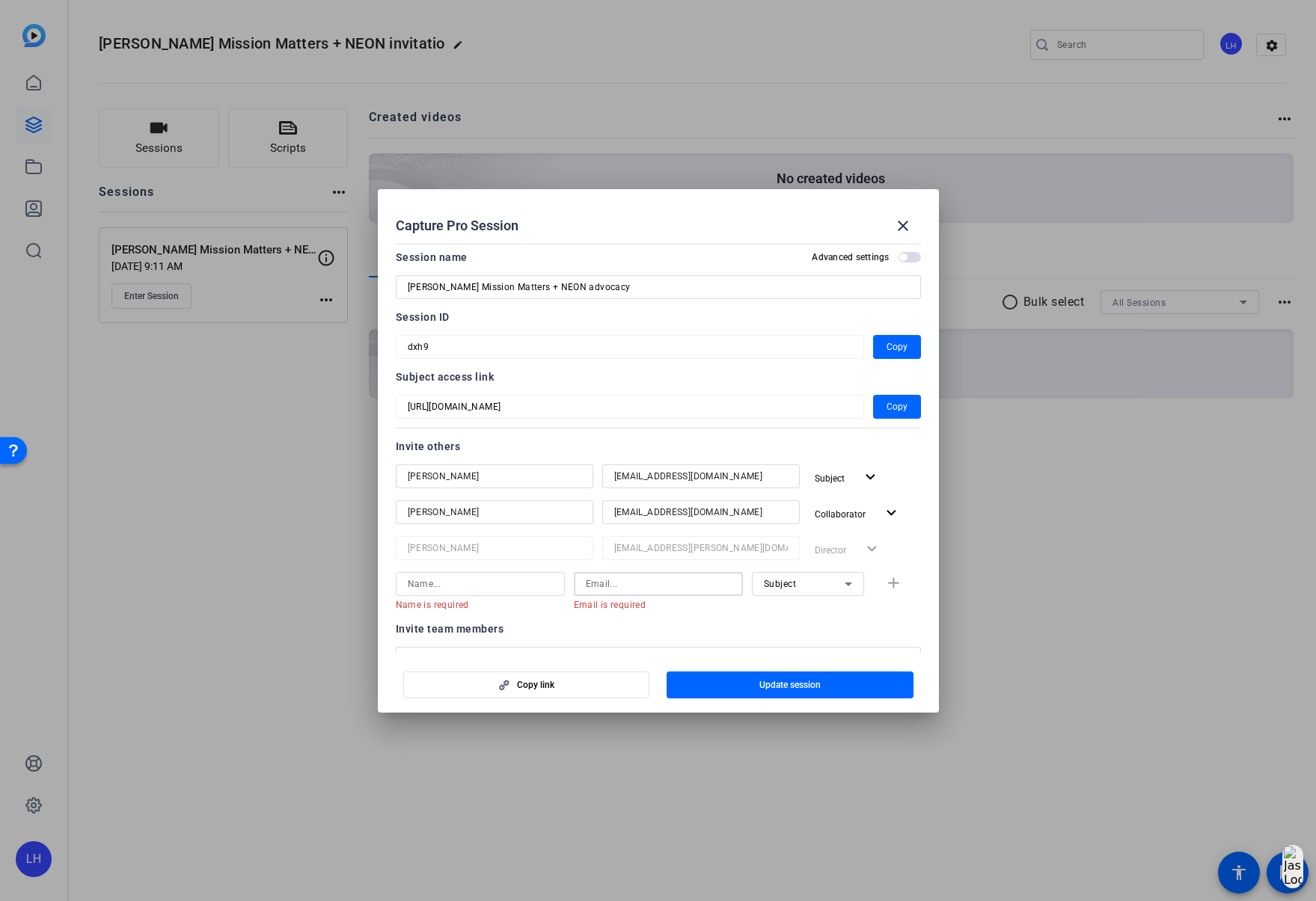
click at [800, 587] on div "Subject" at bounding box center [804, 584] width 81 height 18
click at [801, 586] on div at bounding box center [658, 450] width 1316 height 901
click at [464, 655] on mat-dialog-actions "Copy link Update session" at bounding box center [658, 683] width 561 height 60
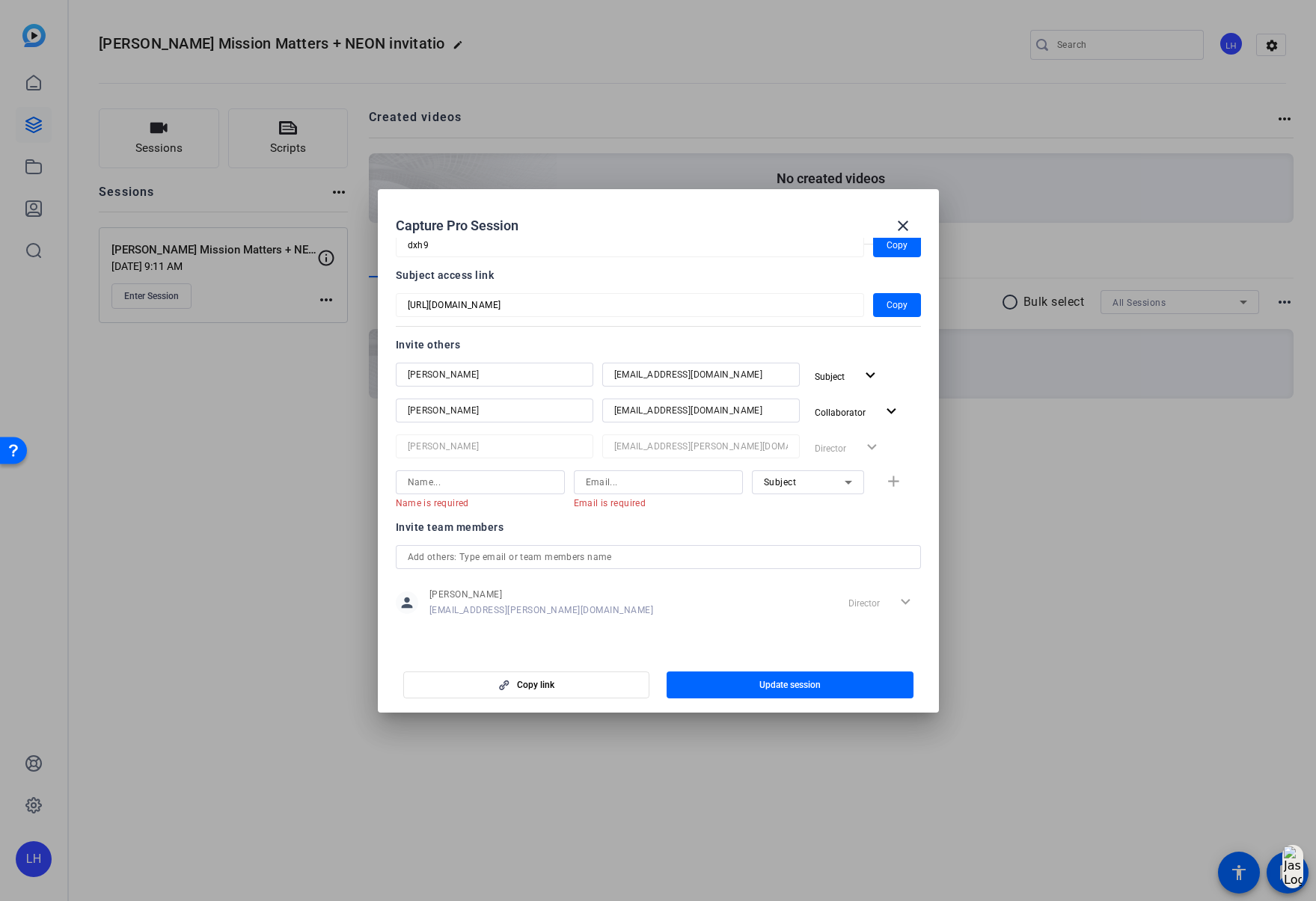
click at [435, 558] on input "text" at bounding box center [658, 557] width 501 height 18
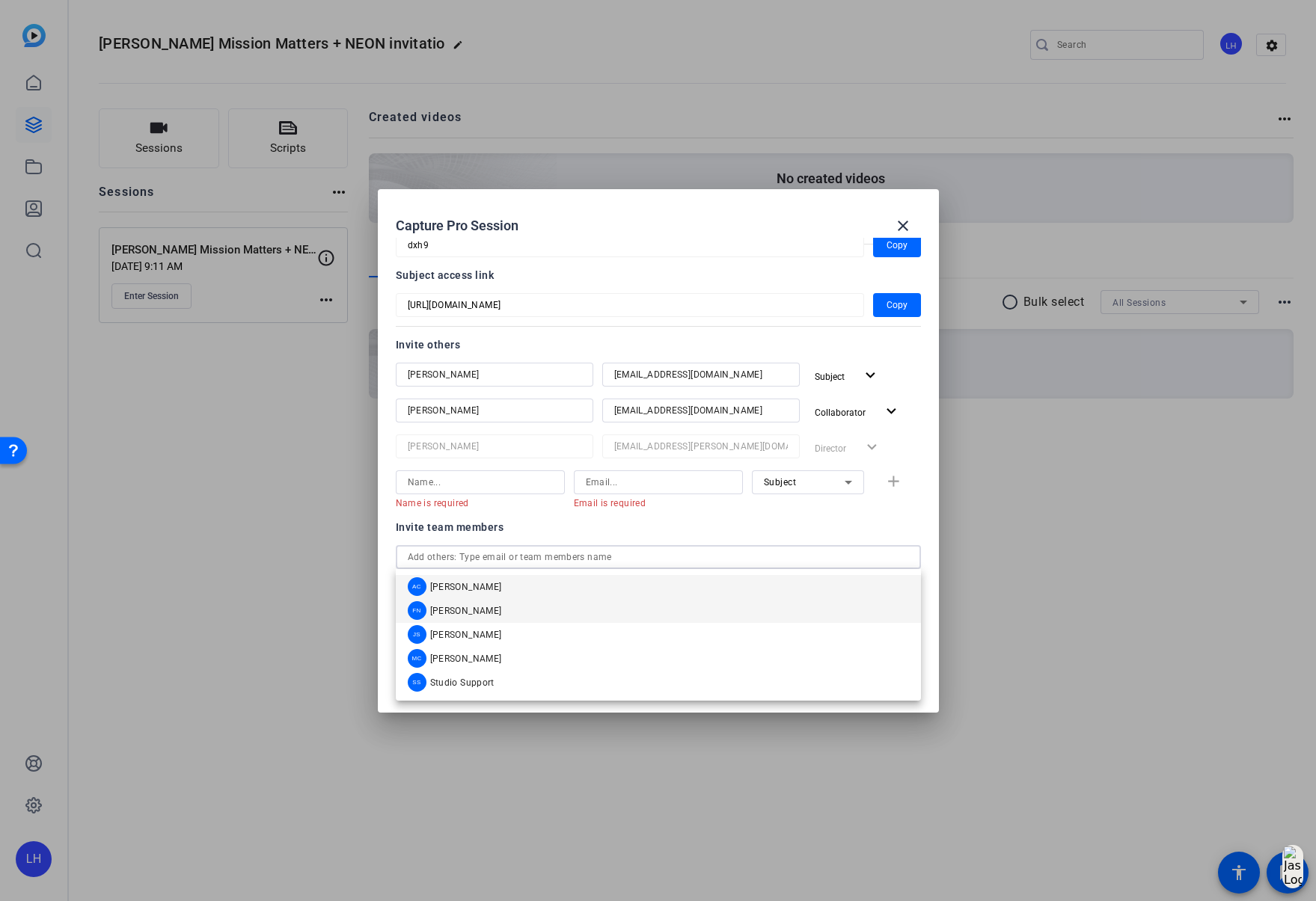
click at [489, 613] on mat-option "FN Fiona Nath" at bounding box center [658, 610] width 525 height 24
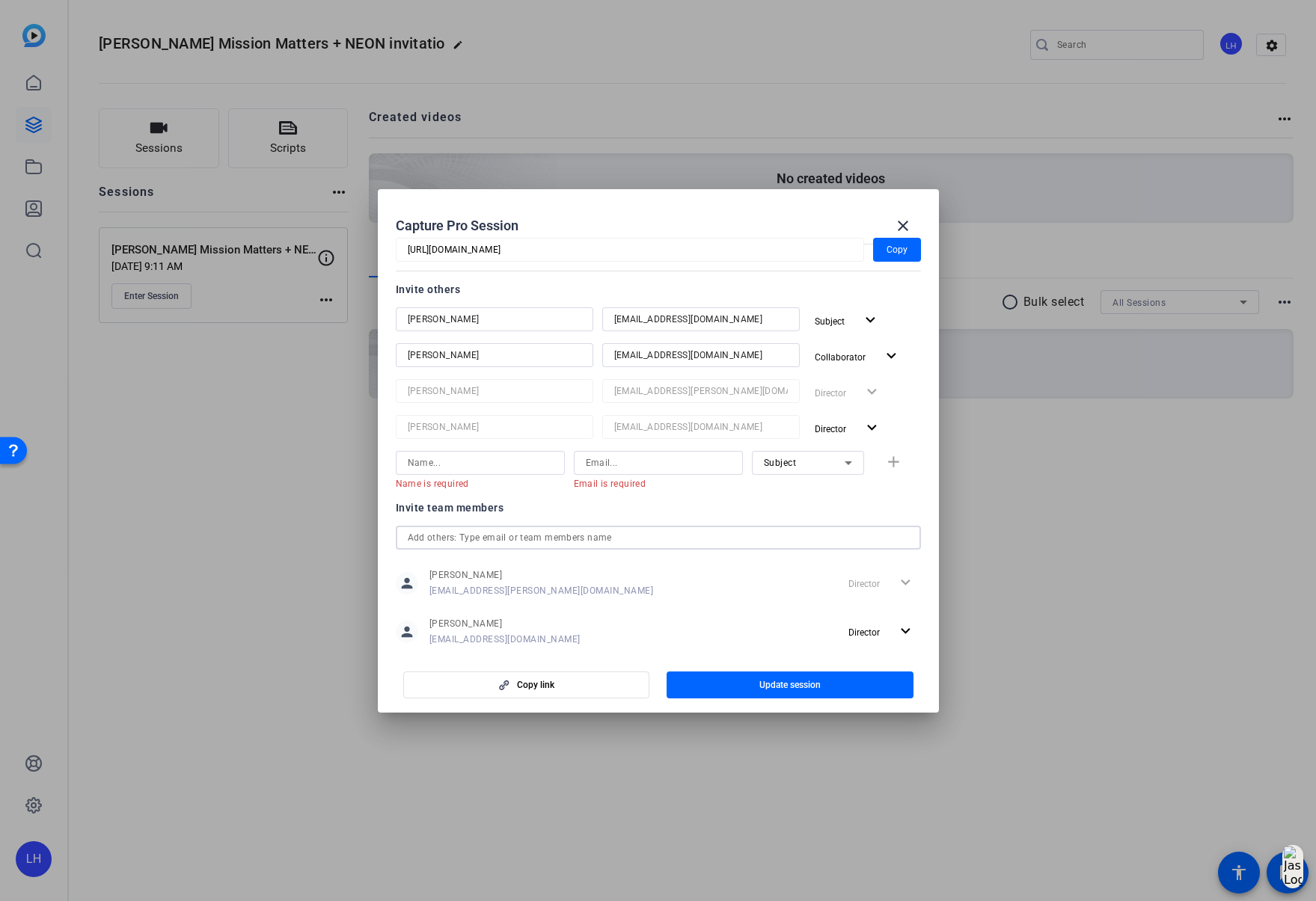
scroll to position [190, 0]
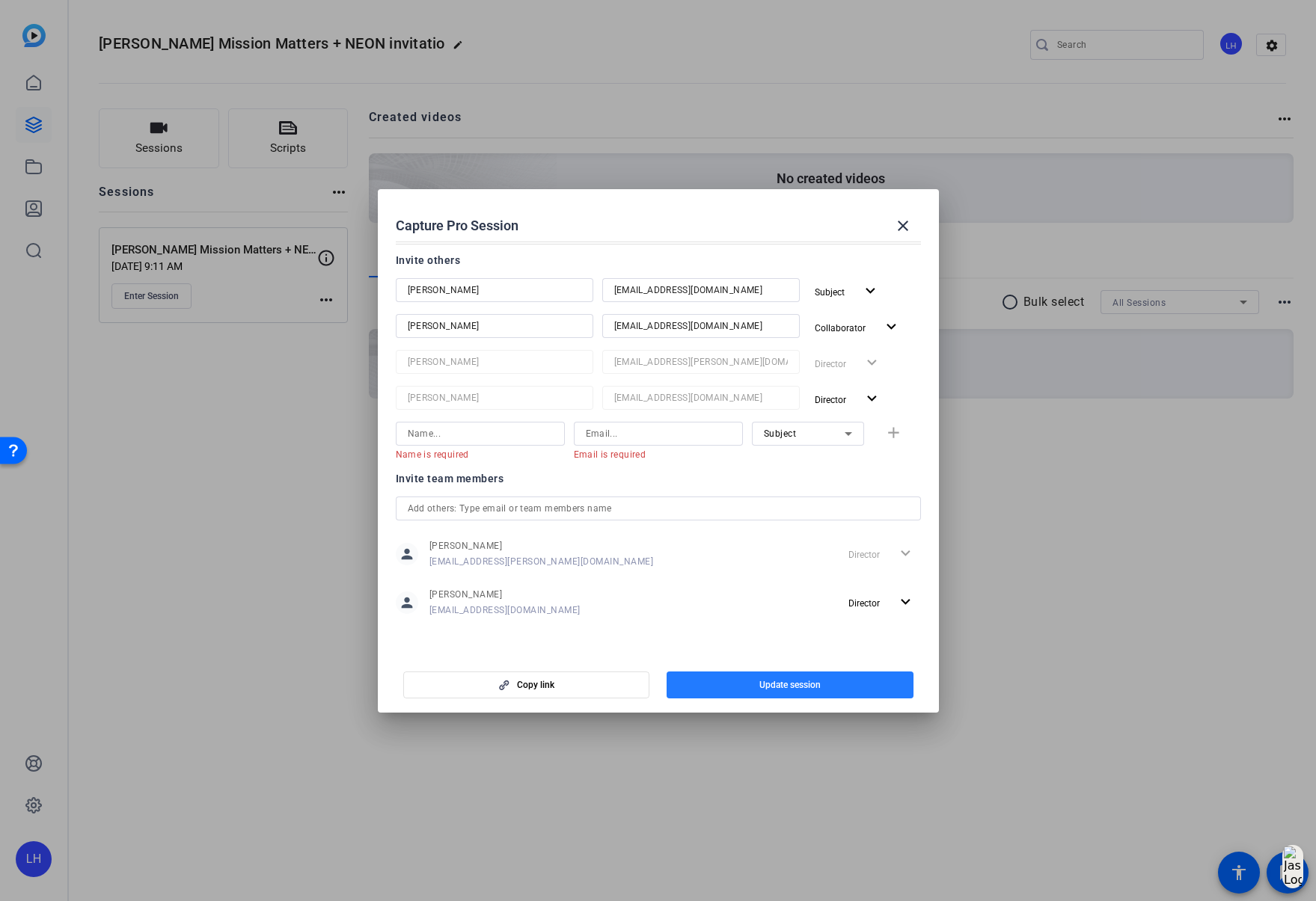
click at [832, 683] on span "button" at bounding box center [790, 685] width 247 height 36
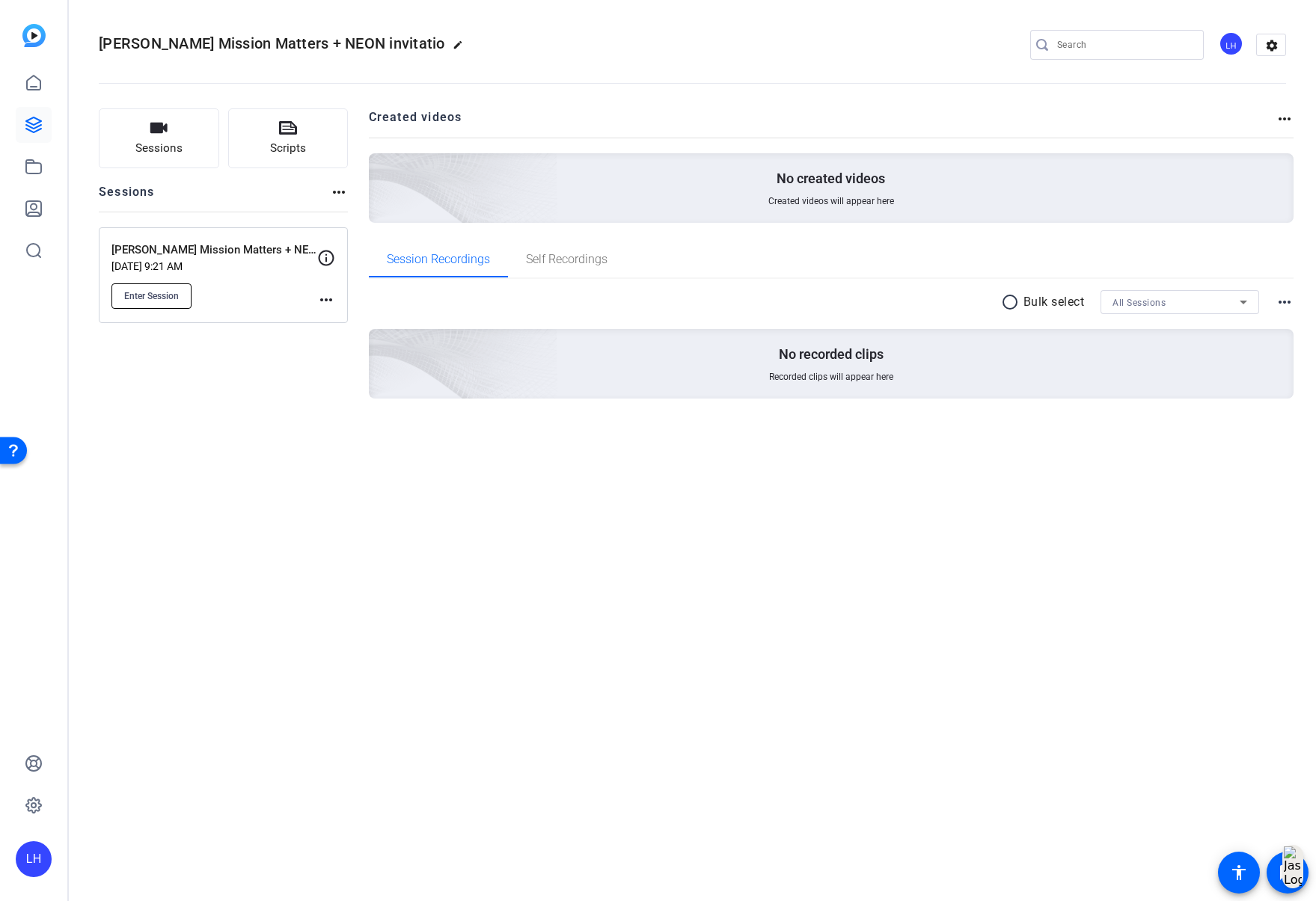
click at [161, 301] on span "Enter Session" at bounding box center [151, 296] width 54 height 12
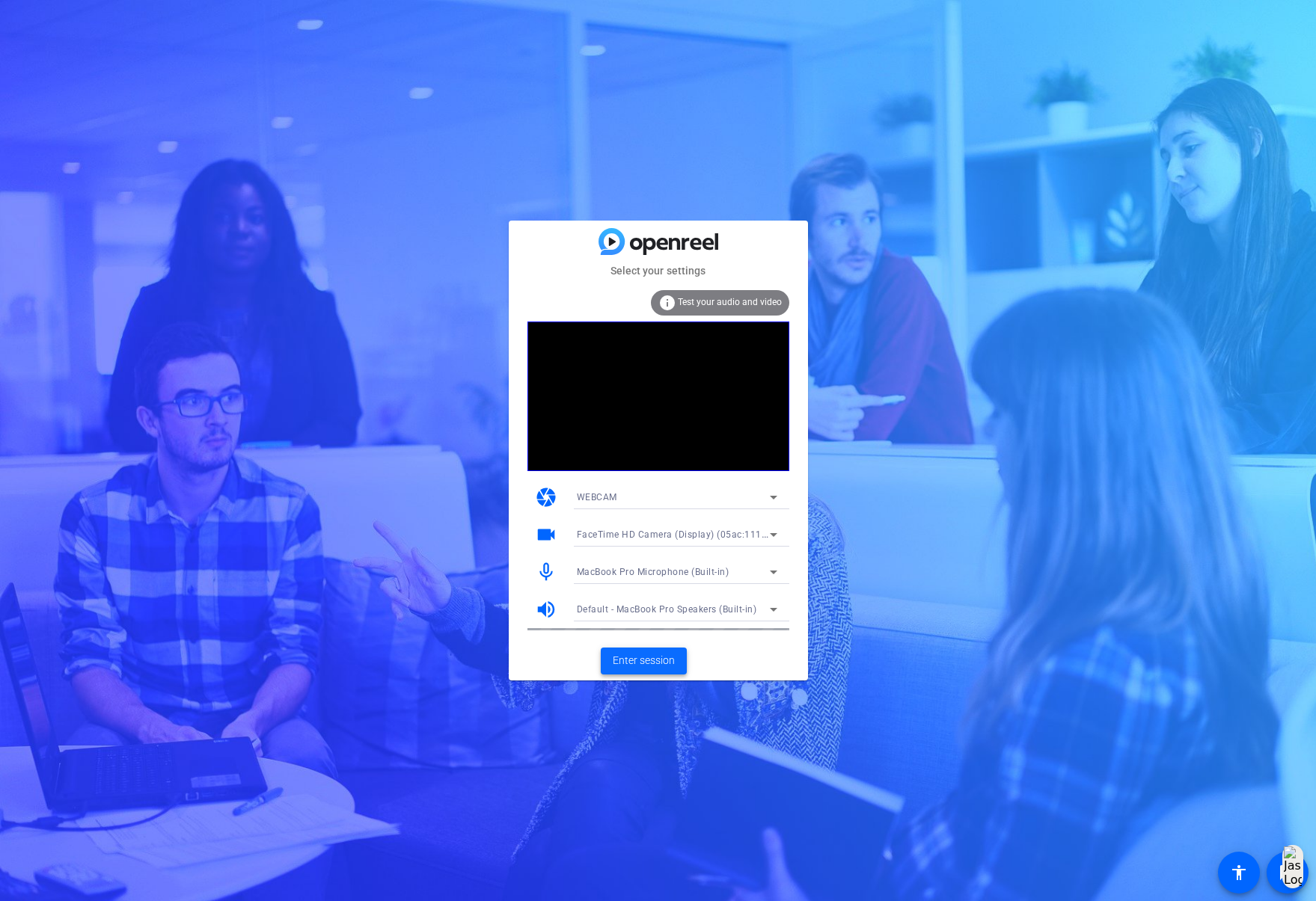
click at [647, 662] on span "Enter session" at bounding box center [643, 661] width 62 height 16
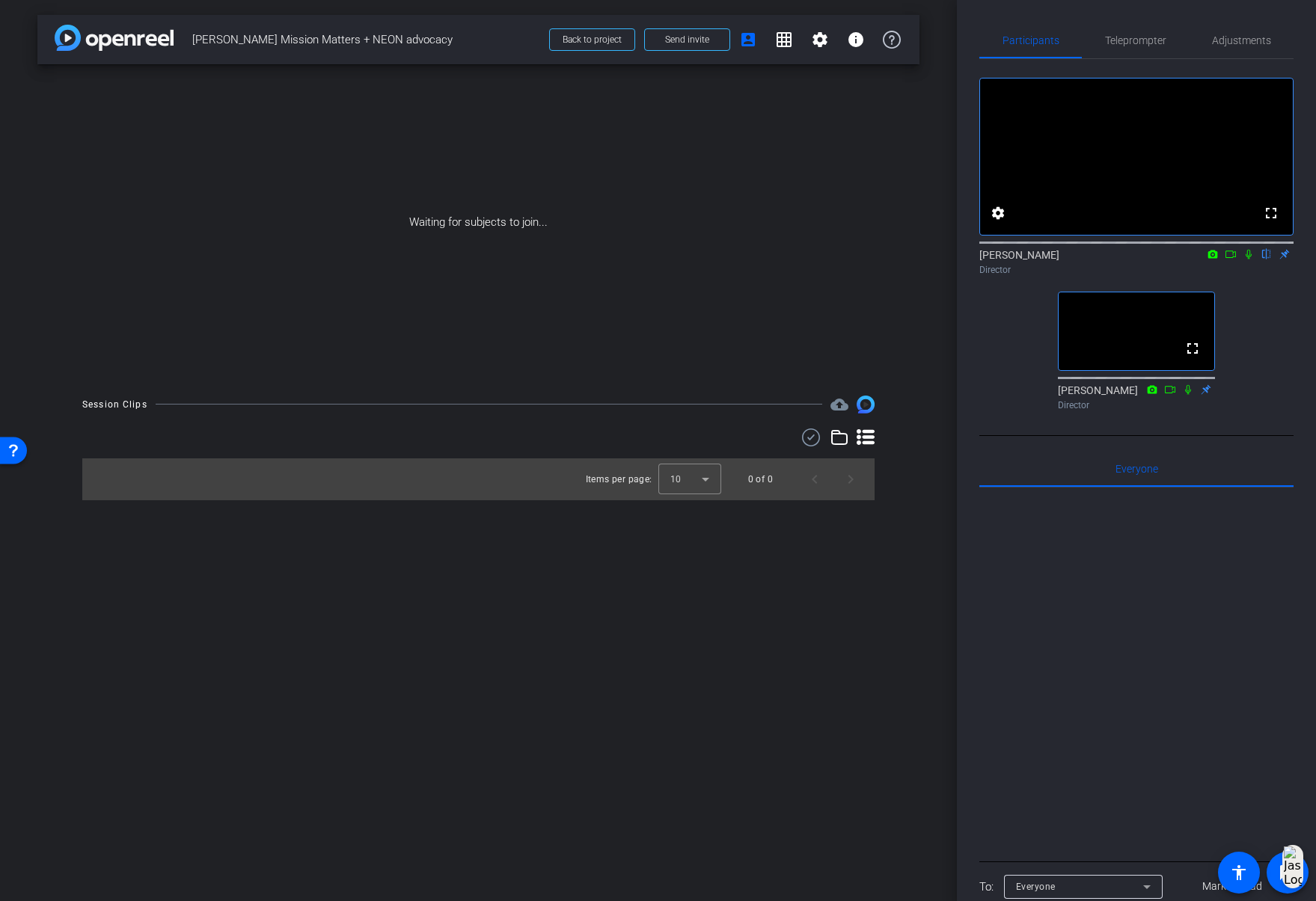
click at [1246, 259] on icon at bounding box center [1249, 255] width 12 height 11
click at [1248, 259] on icon at bounding box center [1249, 255] width 8 height 10
click at [590, 40] on span "Back to project" at bounding box center [591, 40] width 59 height 11
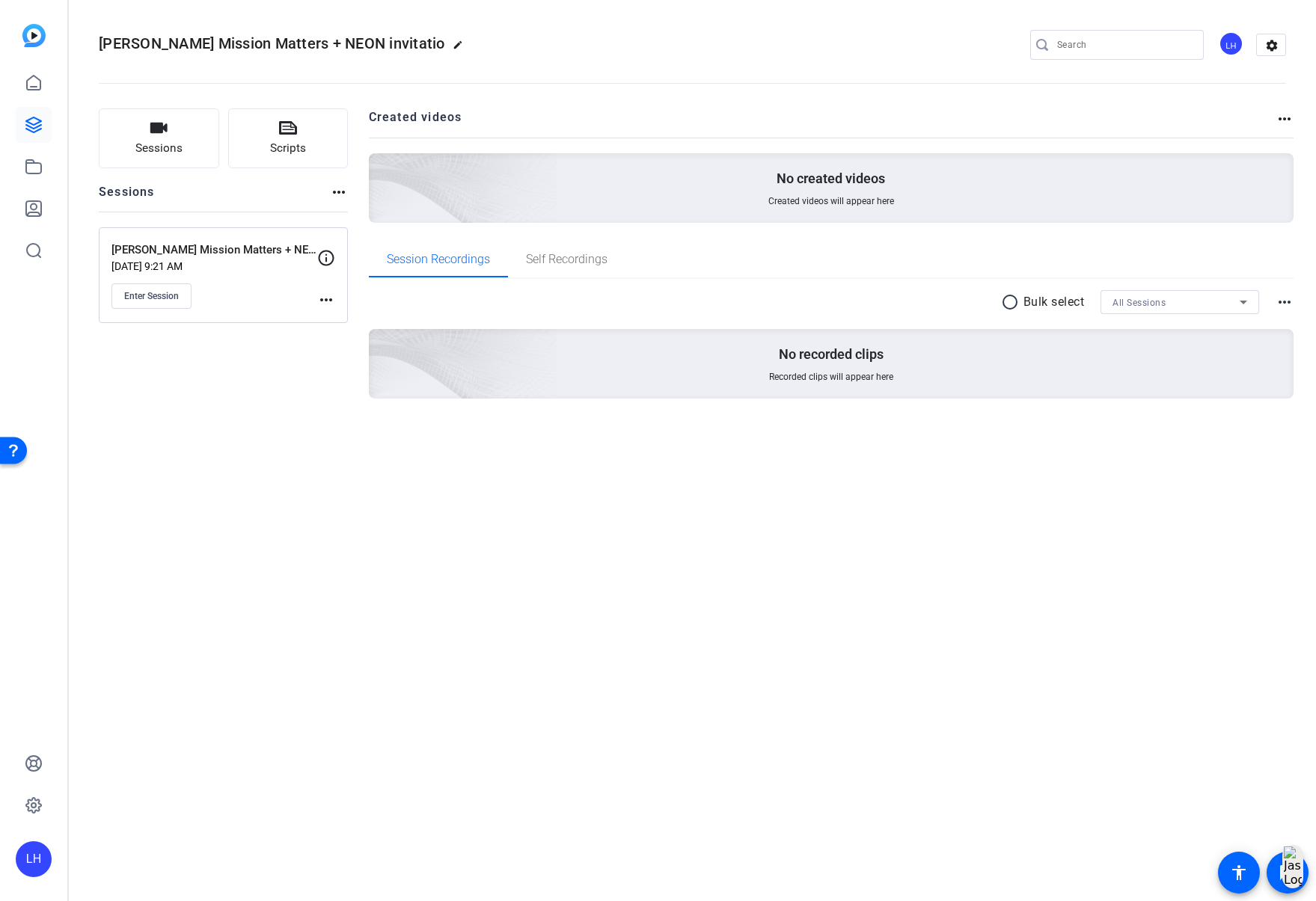
click at [329, 296] on mat-icon "more_horiz" at bounding box center [326, 299] width 18 height 18
drag, startPoint x: 165, startPoint y: 288, endPoint x: 168, endPoint y: 302, distance: 14.3
click at [165, 288] on div at bounding box center [658, 450] width 1316 height 901
click at [168, 298] on span "Enter Session" at bounding box center [151, 296] width 54 height 12
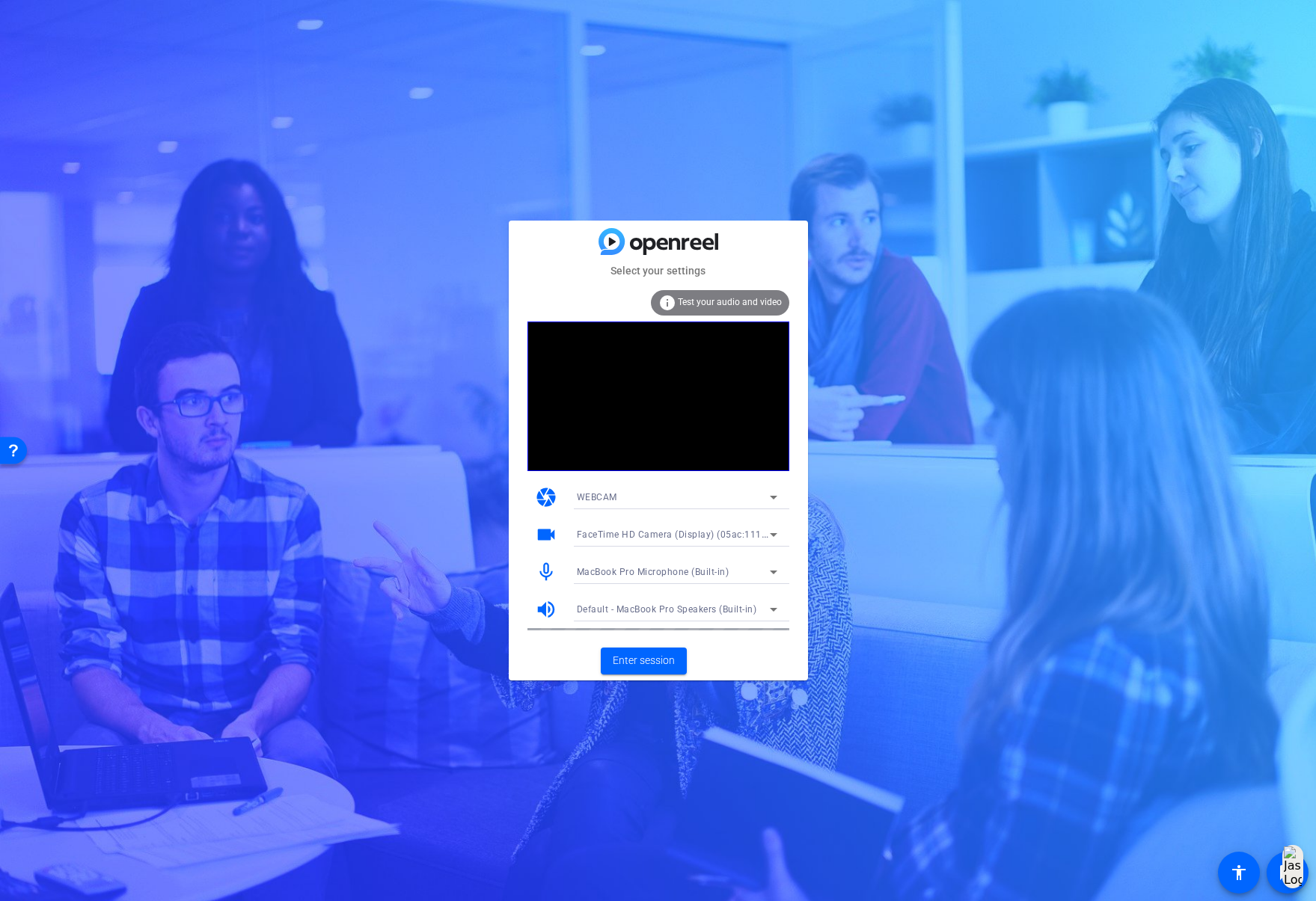
click at [673, 572] on span "MacBook Pro Microphone (Built-in)" at bounding box center [653, 572] width 152 height 11
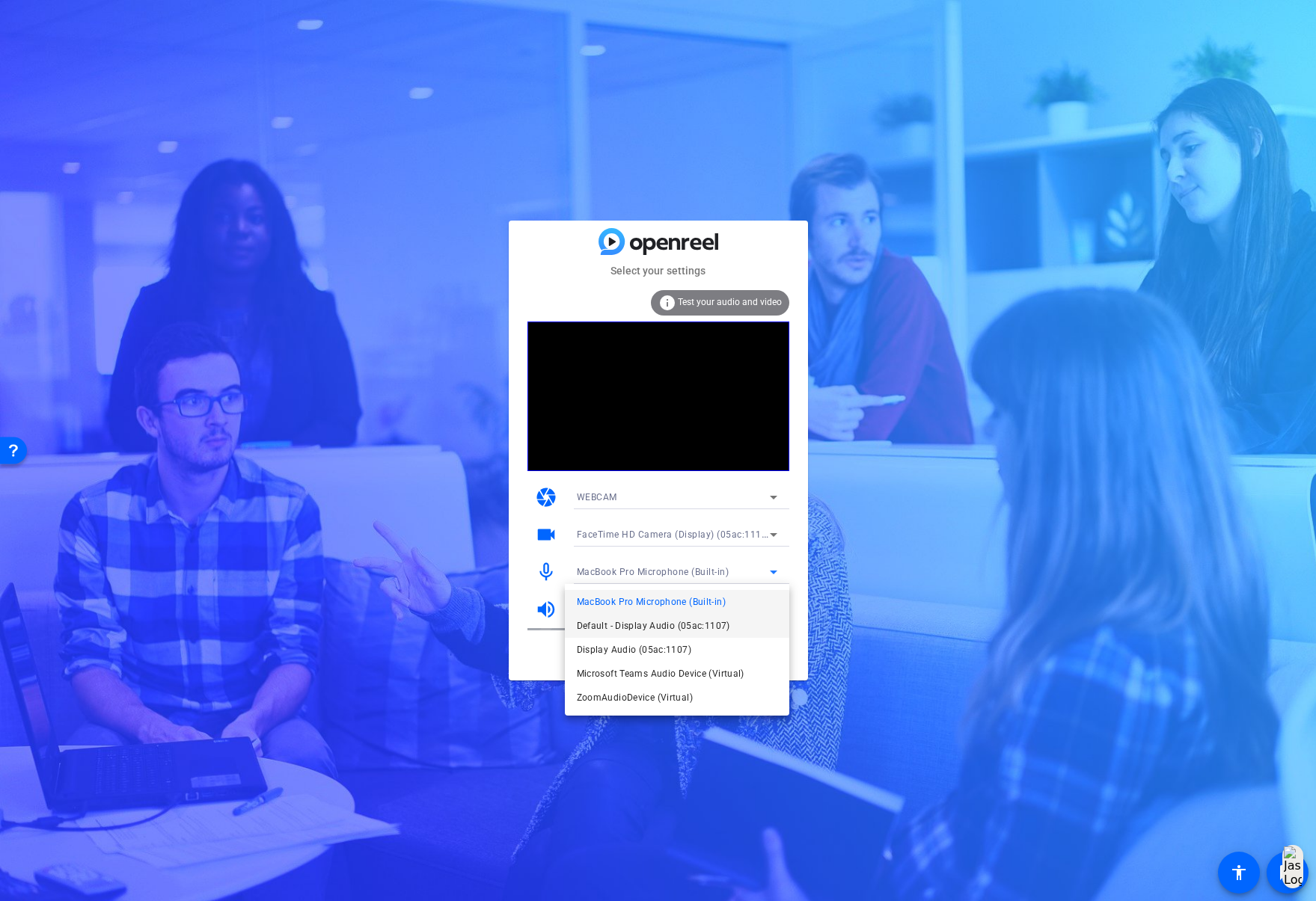
click at [651, 627] on span "Default - Display Audio (05ac:1107)" at bounding box center [653, 626] width 153 height 18
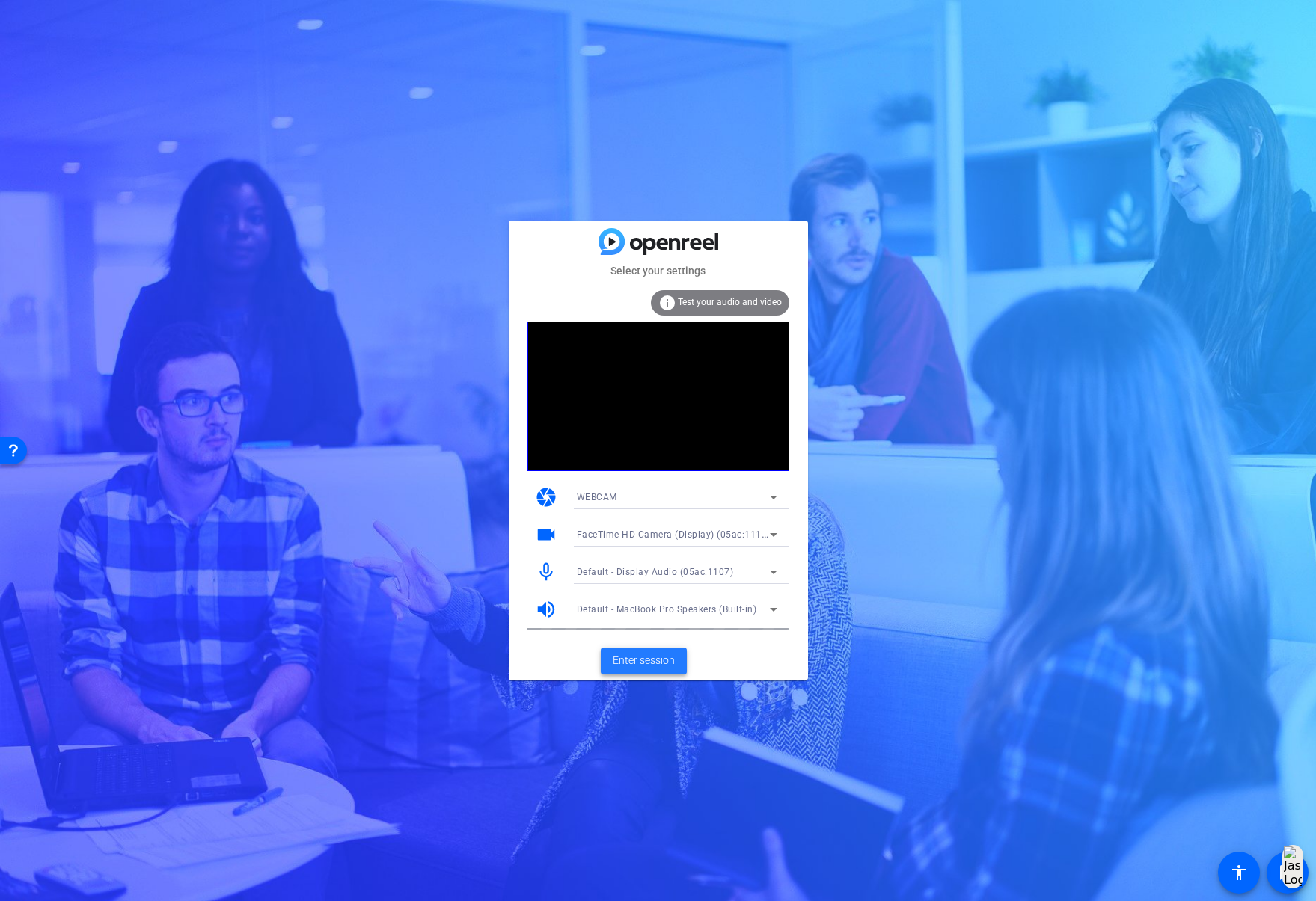
click at [654, 661] on span "Enter session" at bounding box center [643, 661] width 62 height 16
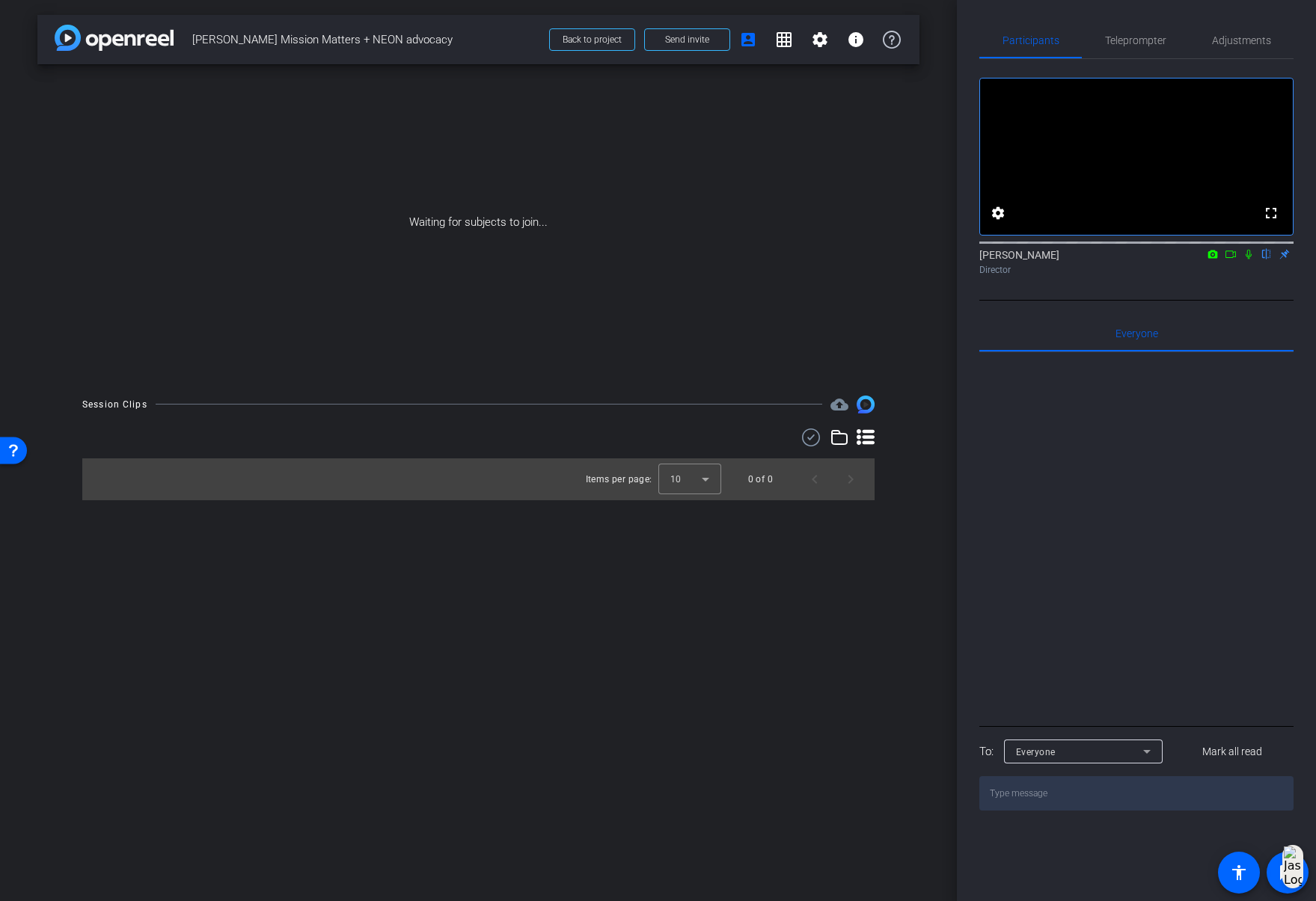
click at [85, 37] on img at bounding box center [113, 37] width 119 height 26
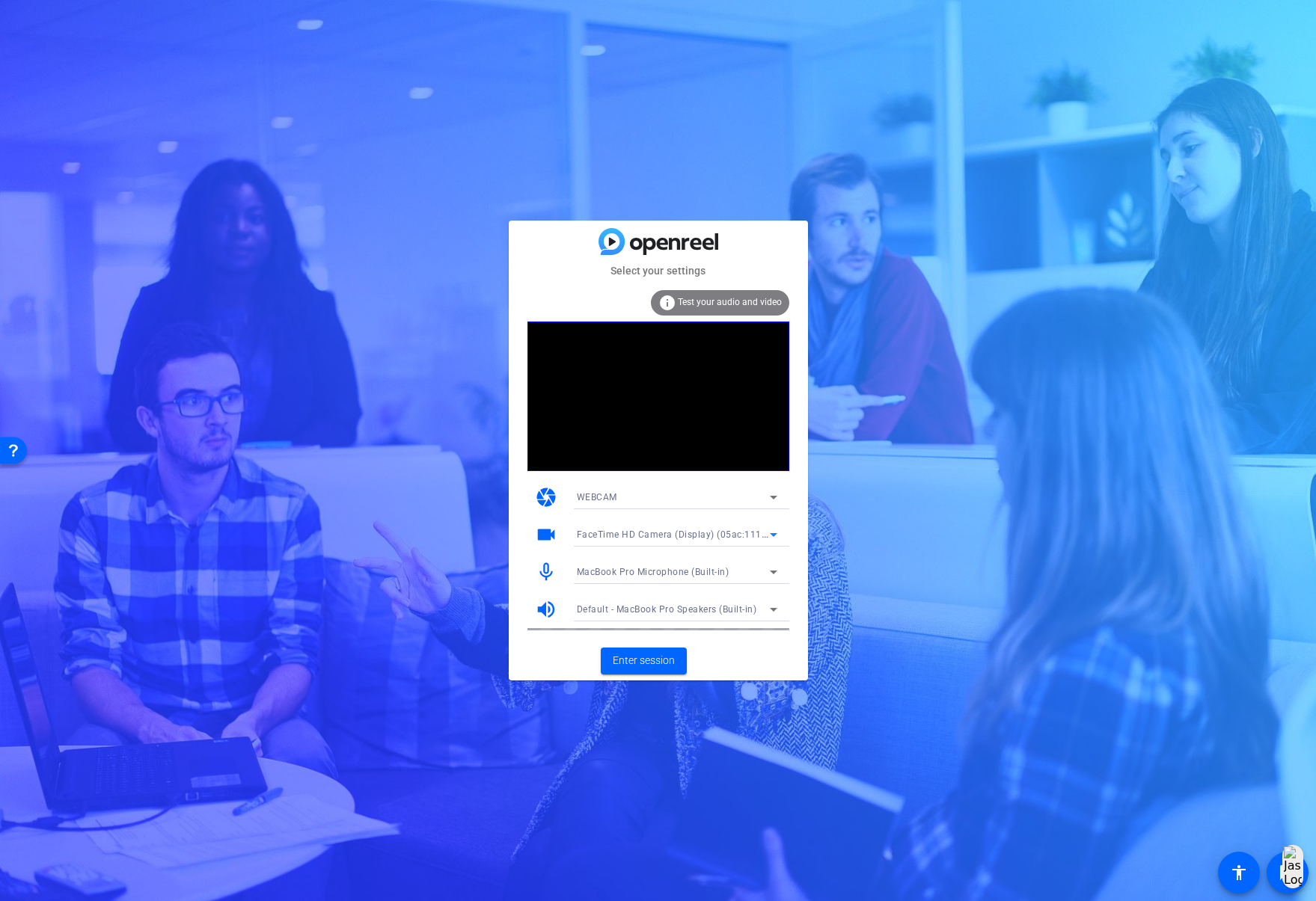
click at [775, 532] on icon at bounding box center [773, 534] width 18 height 18
click at [775, 532] on div at bounding box center [658, 450] width 1316 height 901
click at [770, 572] on icon at bounding box center [773, 571] width 18 height 18
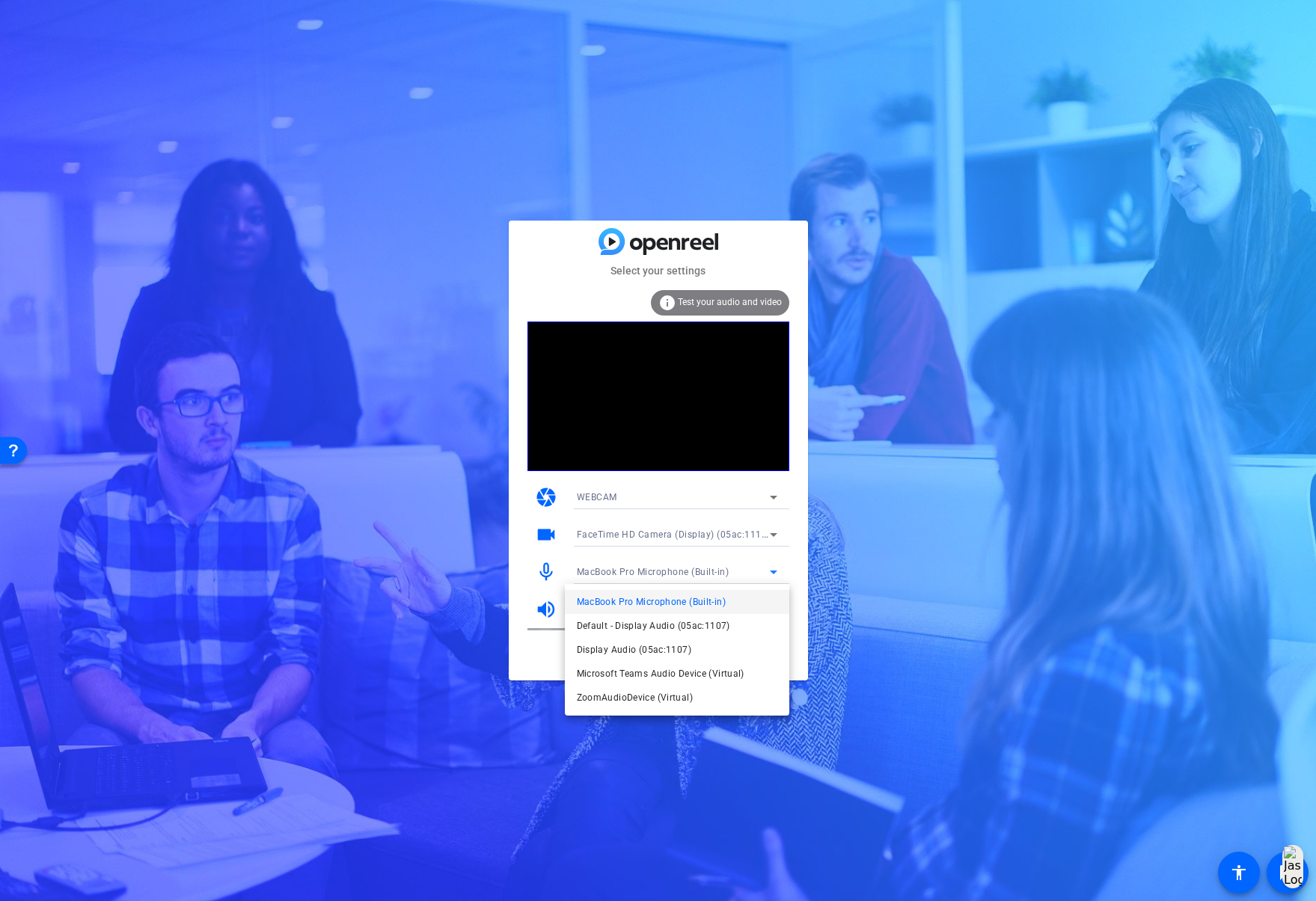
click at [787, 560] on div at bounding box center [658, 450] width 1316 height 901
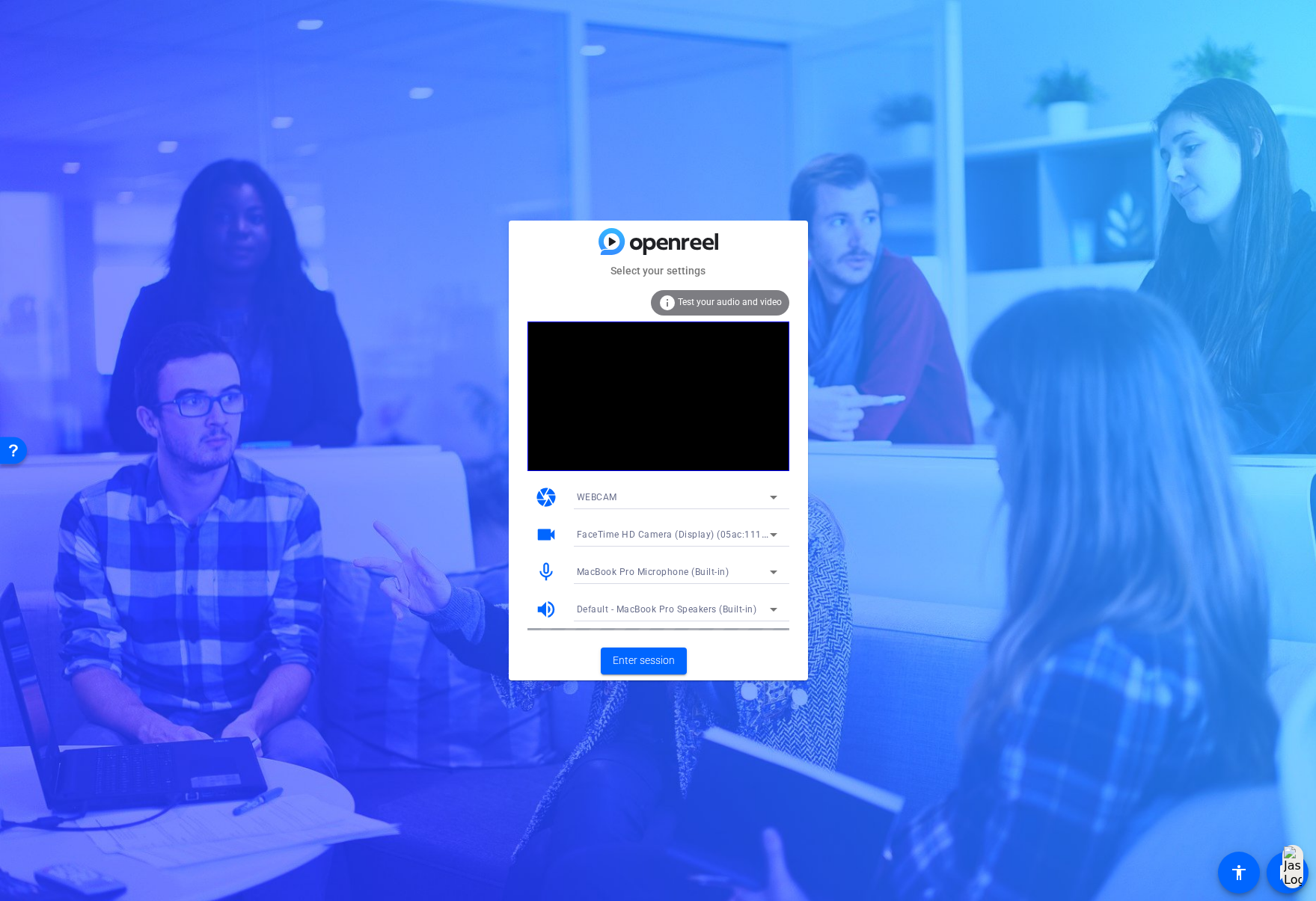
click at [657, 610] on span "Default - MacBook Pro Speakers (Built-in)" at bounding box center [667, 610] width 181 height 11
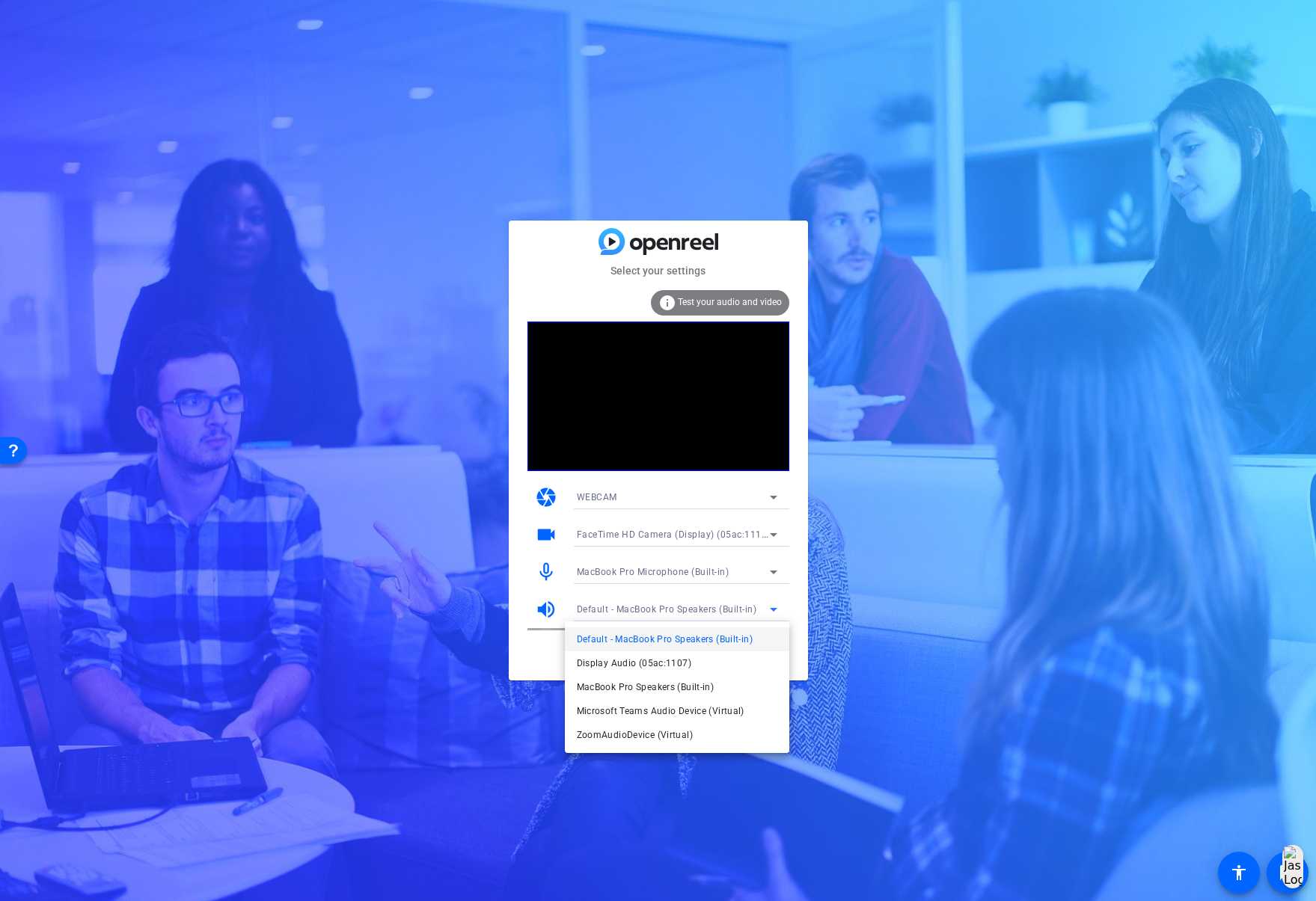
click at [790, 597] on div at bounding box center [658, 450] width 1316 height 901
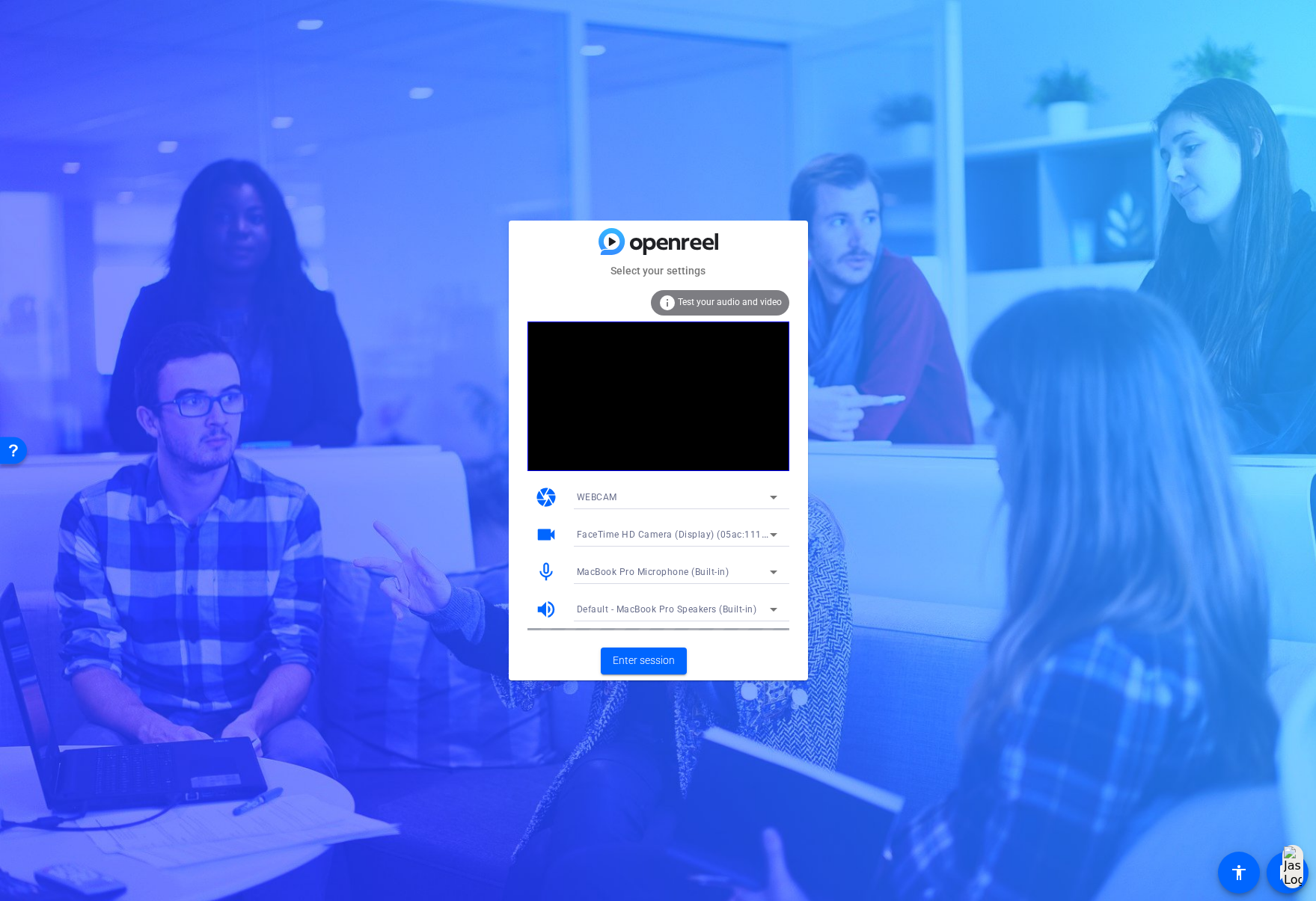
click at [703, 611] on span "Default - MacBook Pro Speakers (Built-in)" at bounding box center [667, 610] width 181 height 11
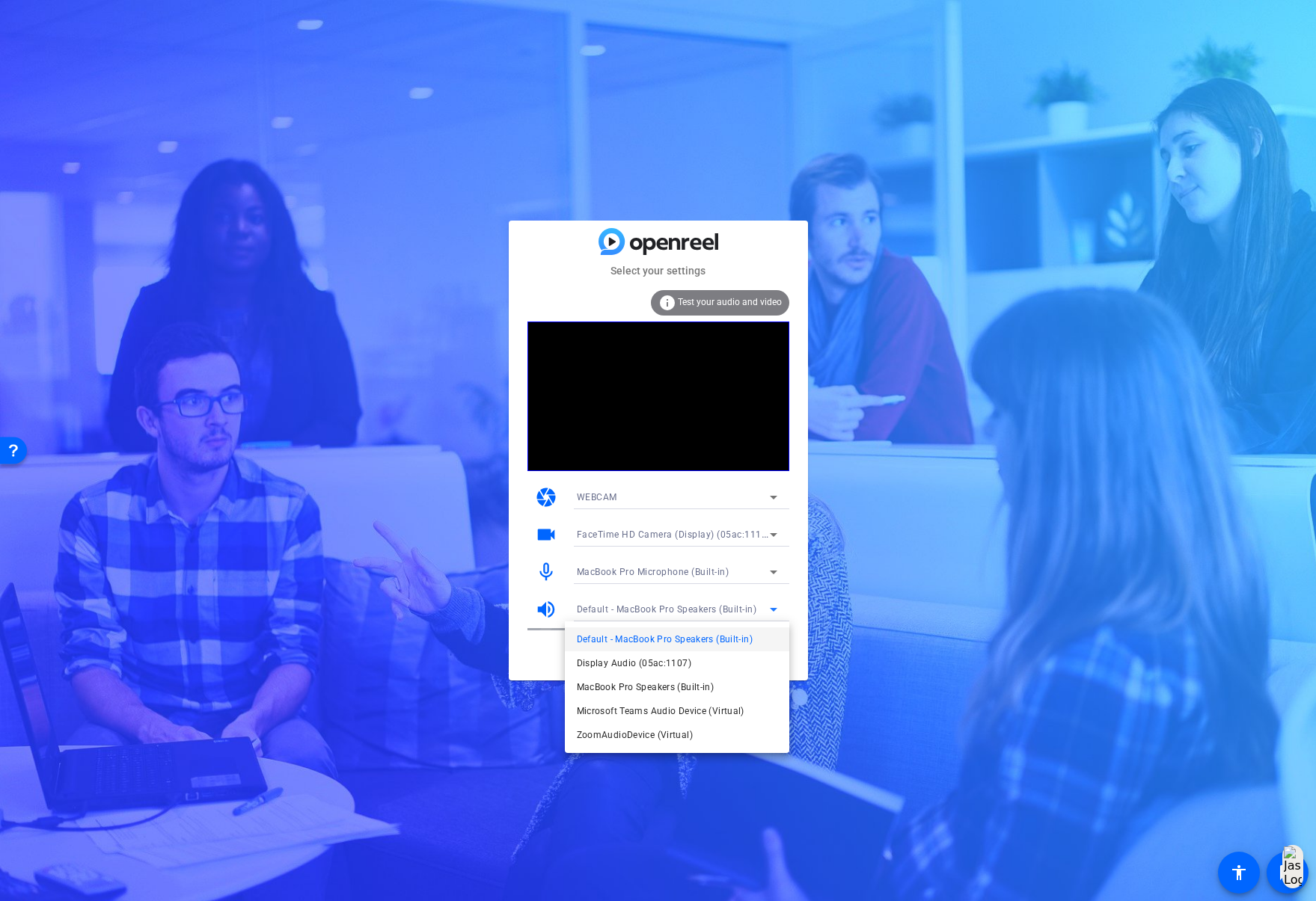
drag, startPoint x: 138, startPoint y: 89, endPoint x: 132, endPoint y: 79, distance: 11.7
click at [138, 89] on div at bounding box center [658, 450] width 1316 height 901
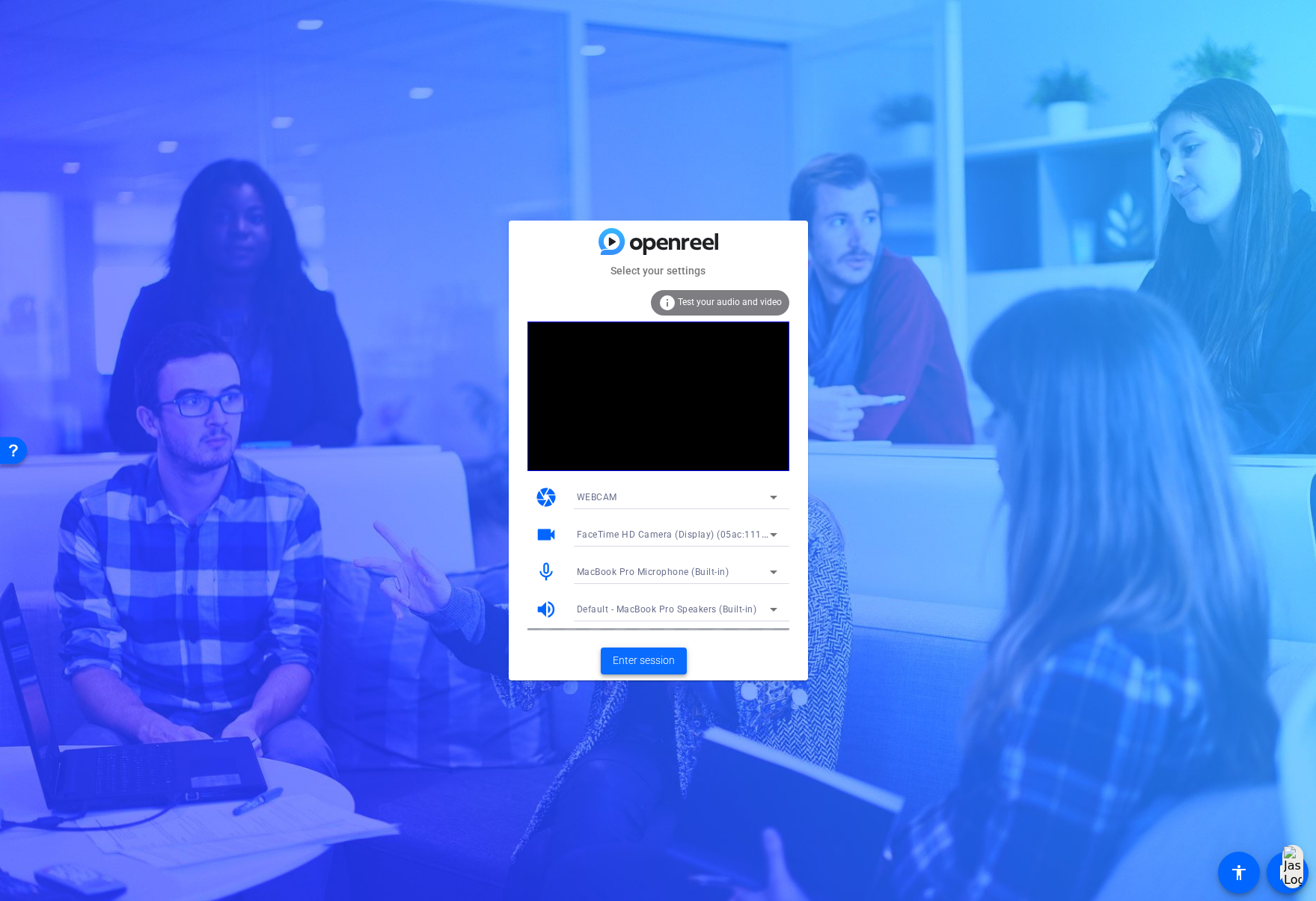
click at [629, 662] on span "Enter session" at bounding box center [643, 661] width 62 height 16
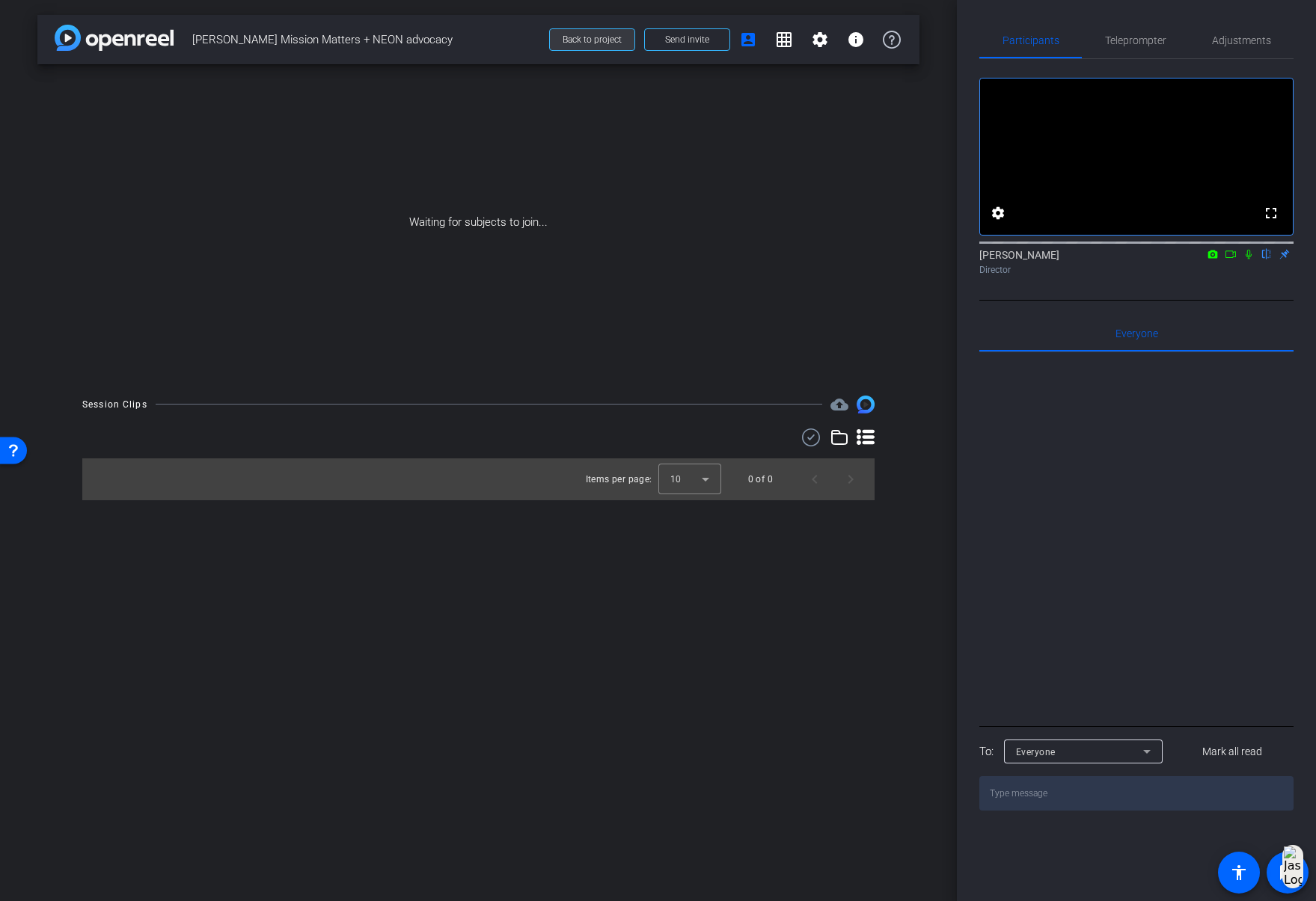
click at [575, 36] on span "Back to project" at bounding box center [591, 40] width 59 height 11
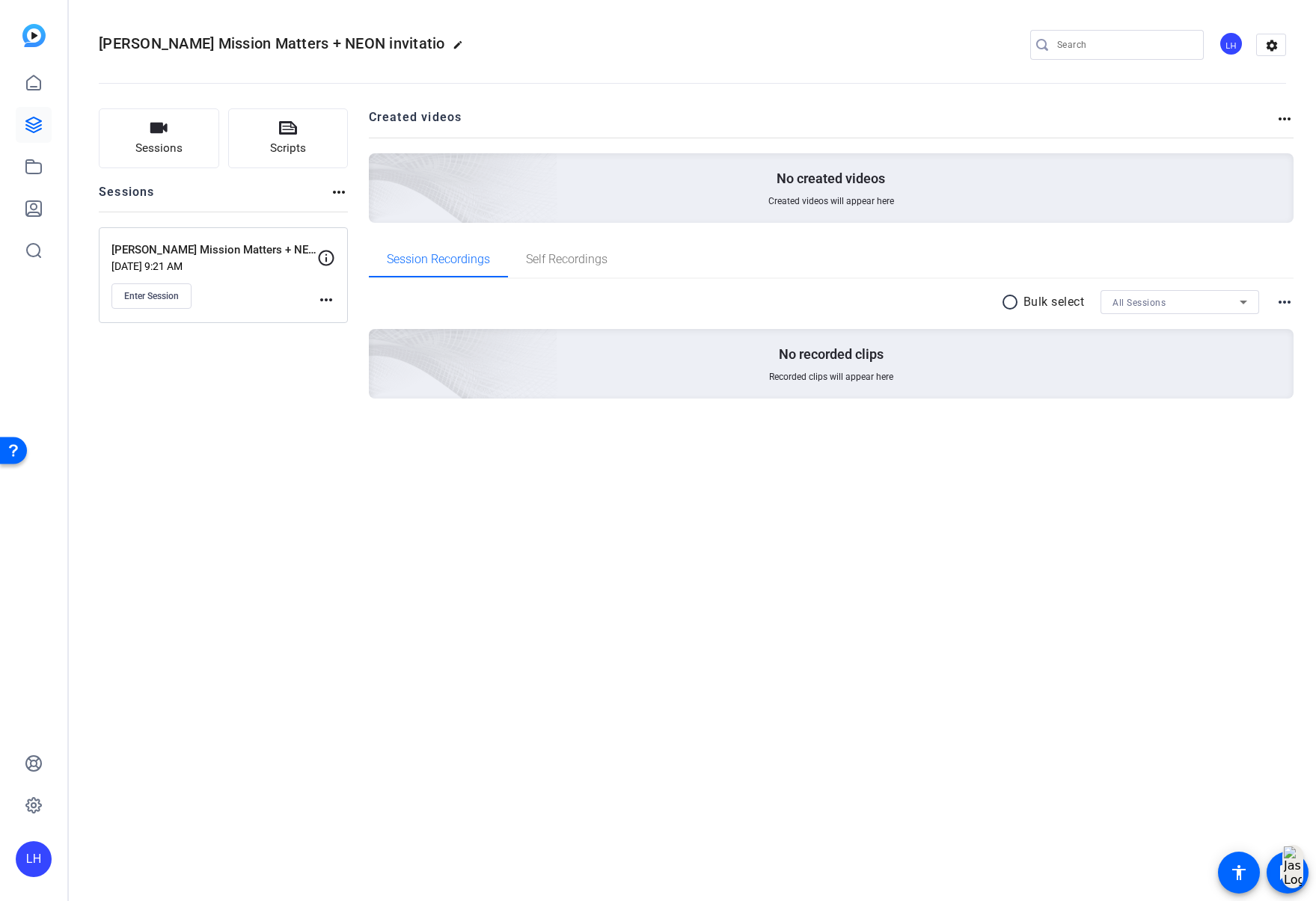
click at [325, 301] on mat-icon "more_horiz" at bounding box center [326, 299] width 18 height 18
click at [325, 301] on div at bounding box center [658, 450] width 1316 height 901
click at [325, 259] on icon at bounding box center [327, 258] width 16 height 16
click at [283, 251] on p "[PERSON_NAME] Mission Matters + NEON advocacy" at bounding box center [214, 250] width 206 height 17
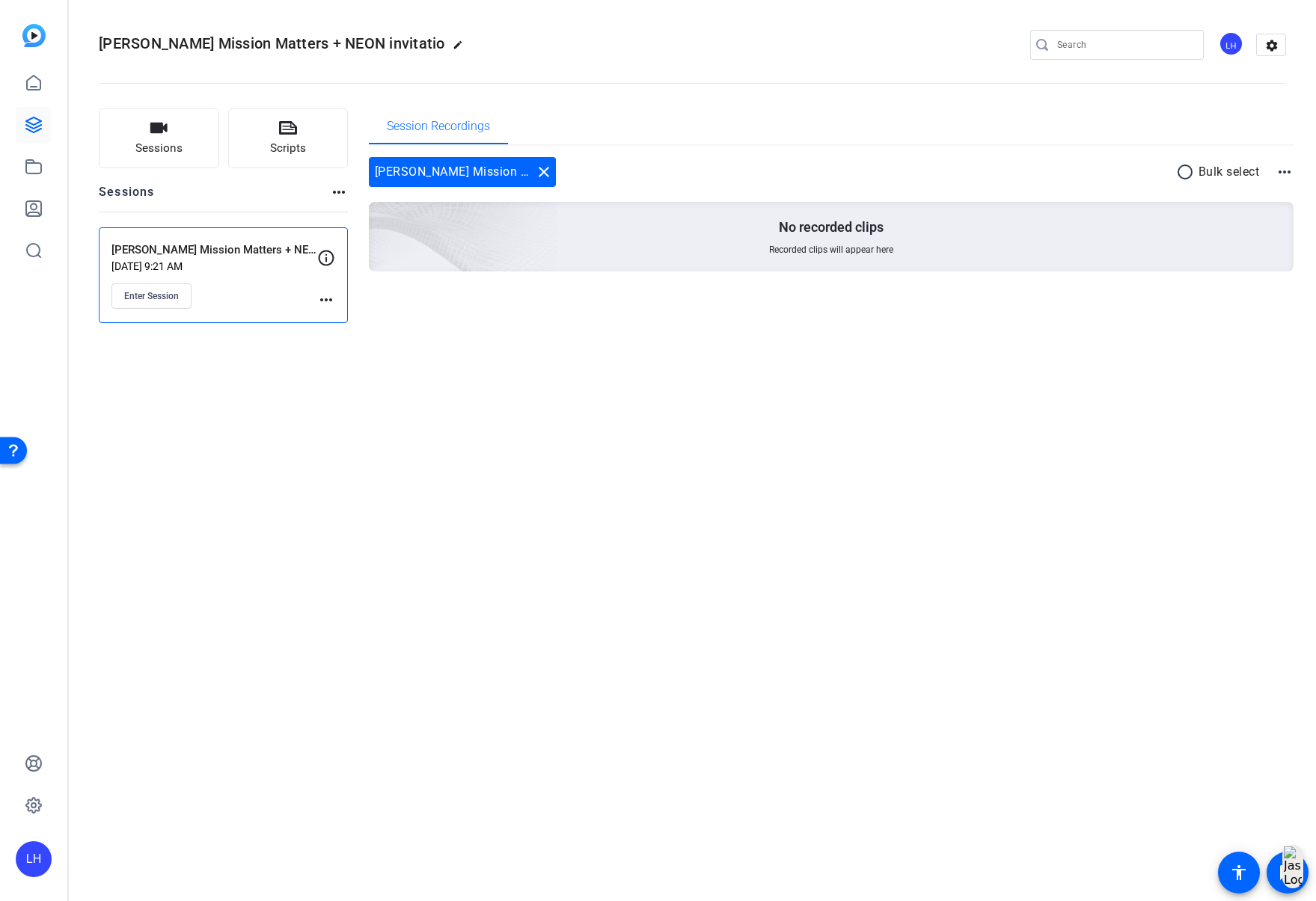
click at [1287, 169] on mat-icon "more_horiz" at bounding box center [1284, 171] width 18 height 18
drag, startPoint x: 795, startPoint y: 385, endPoint x: 642, endPoint y: 327, distance: 163.6
click at [795, 385] on div at bounding box center [658, 450] width 1316 height 901
click at [320, 302] on mat-icon "more_horiz" at bounding box center [326, 299] width 18 height 18
click at [349, 324] on span "Edit Session" at bounding box center [363, 321] width 68 height 18
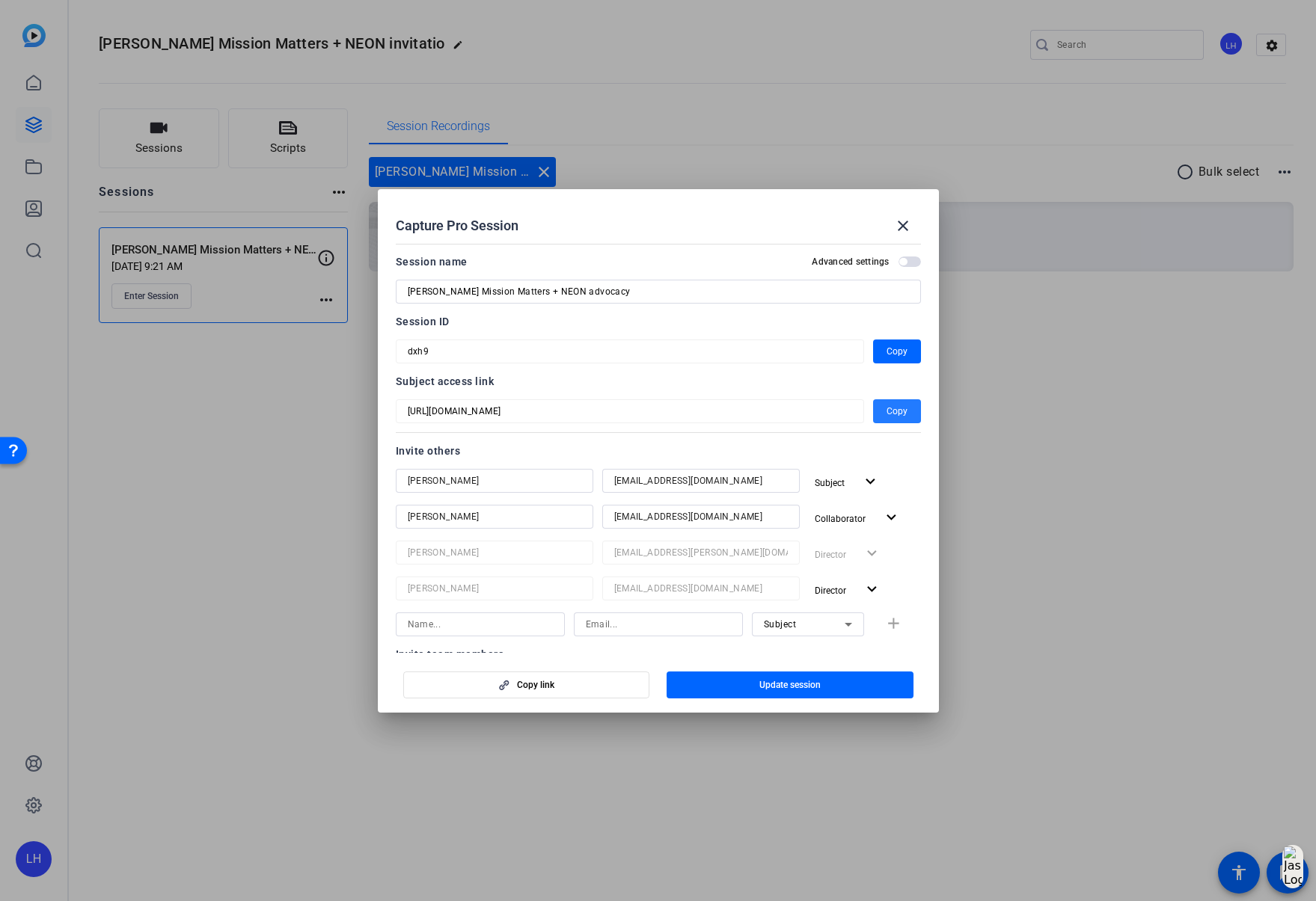
click at [896, 411] on span "Copy" at bounding box center [897, 411] width 21 height 18
